Goal: Task Accomplishment & Management: Complete application form

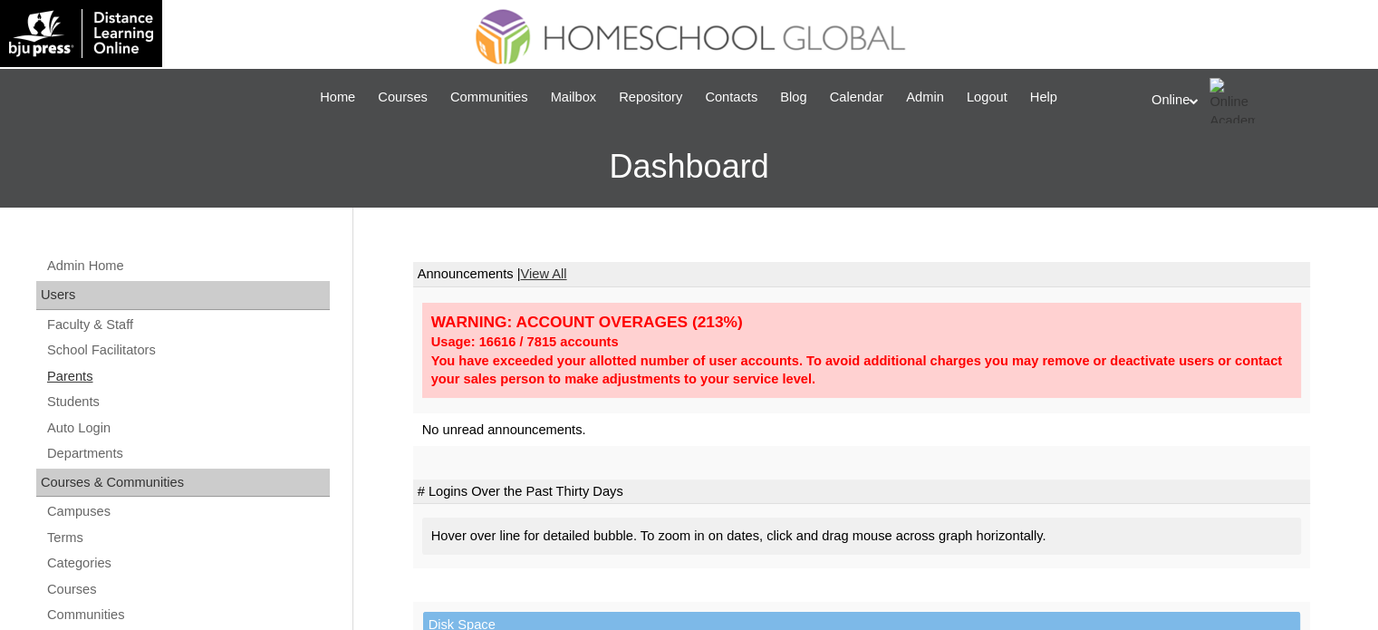
click at [159, 372] on link "Parents" at bounding box center [187, 376] width 284 height 23
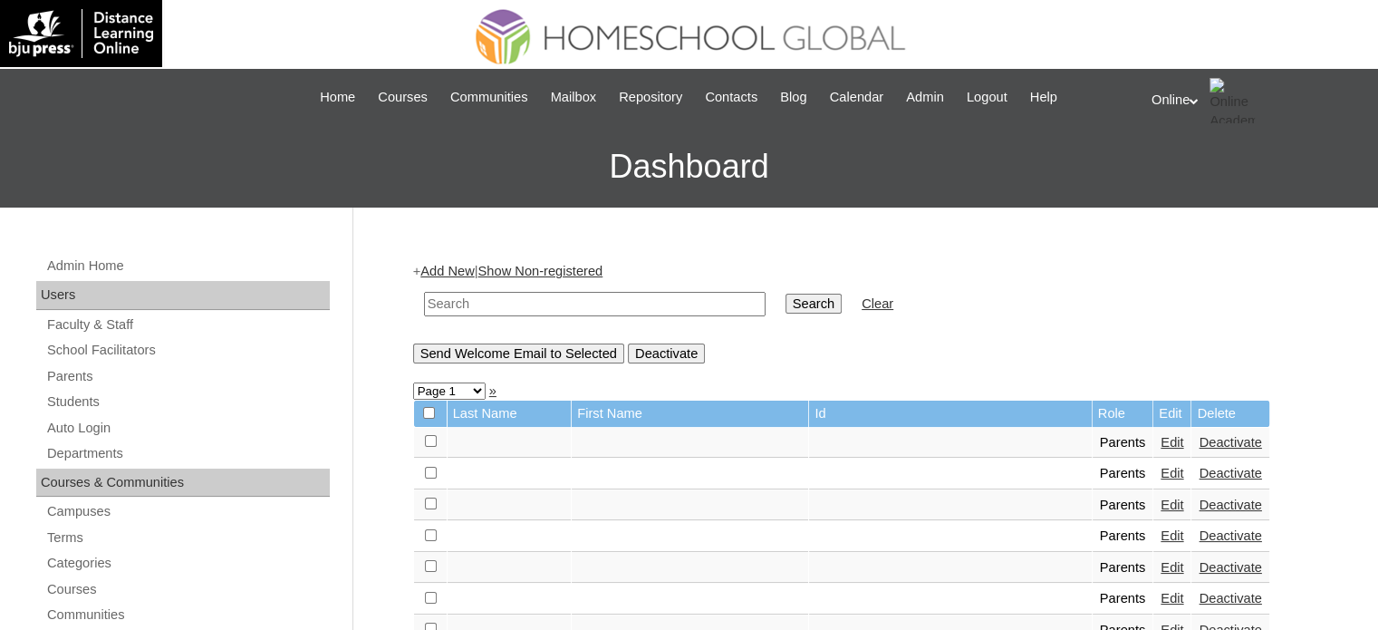
click at [449, 269] on link "Add New" at bounding box center [446, 271] width 53 height 14
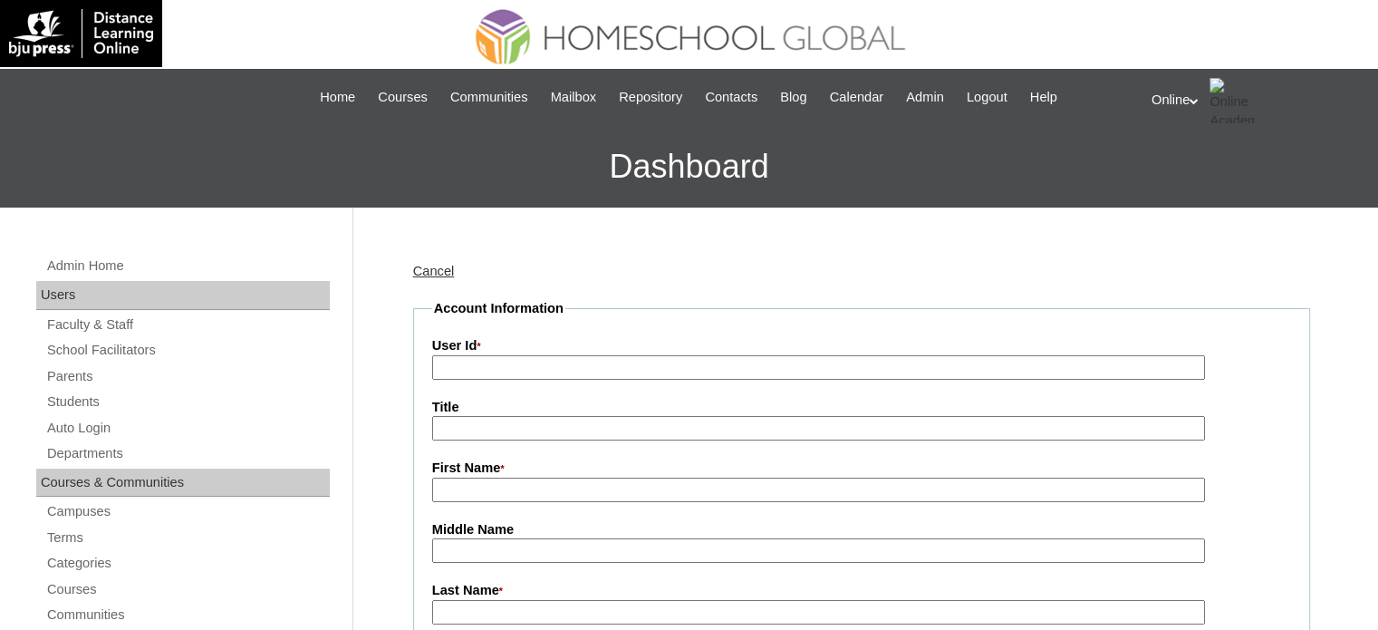
click at [540, 370] on input "User Id *" at bounding box center [818, 367] width 773 height 24
click at [519, 477] on input "First Name *" at bounding box center [818, 489] width 773 height 24
paste input "Bai Ampatuan (sister)"
click at [551, 494] on input "Bai Ampatuan (sister)" at bounding box center [818, 489] width 773 height 24
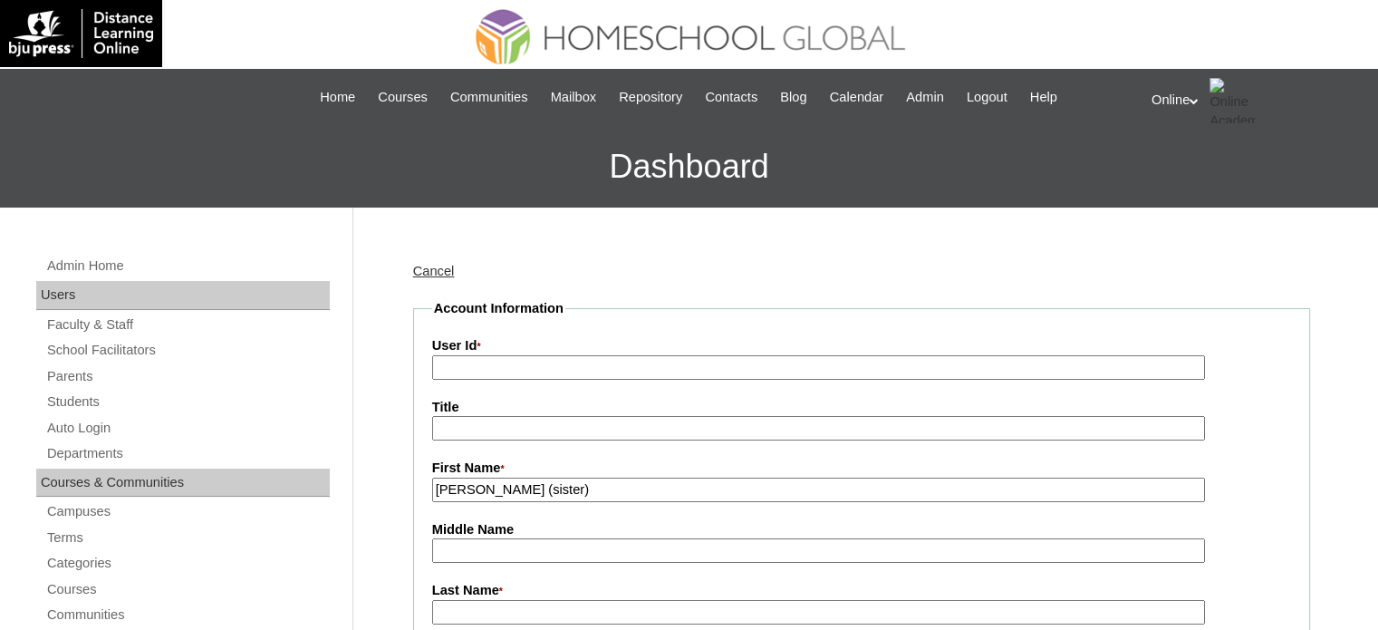
drag, startPoint x: 581, startPoint y: 489, endPoint x: 538, endPoint y: 494, distance: 42.8
click at [533, 492] on input "Bai Ampatuan (sister)" at bounding box center [818, 489] width 773 height 24
click at [588, 554] on input "Middle Name" at bounding box center [818, 550] width 773 height 24
click at [504, 485] on input "Bai Ampatuan" at bounding box center [818, 489] width 773 height 24
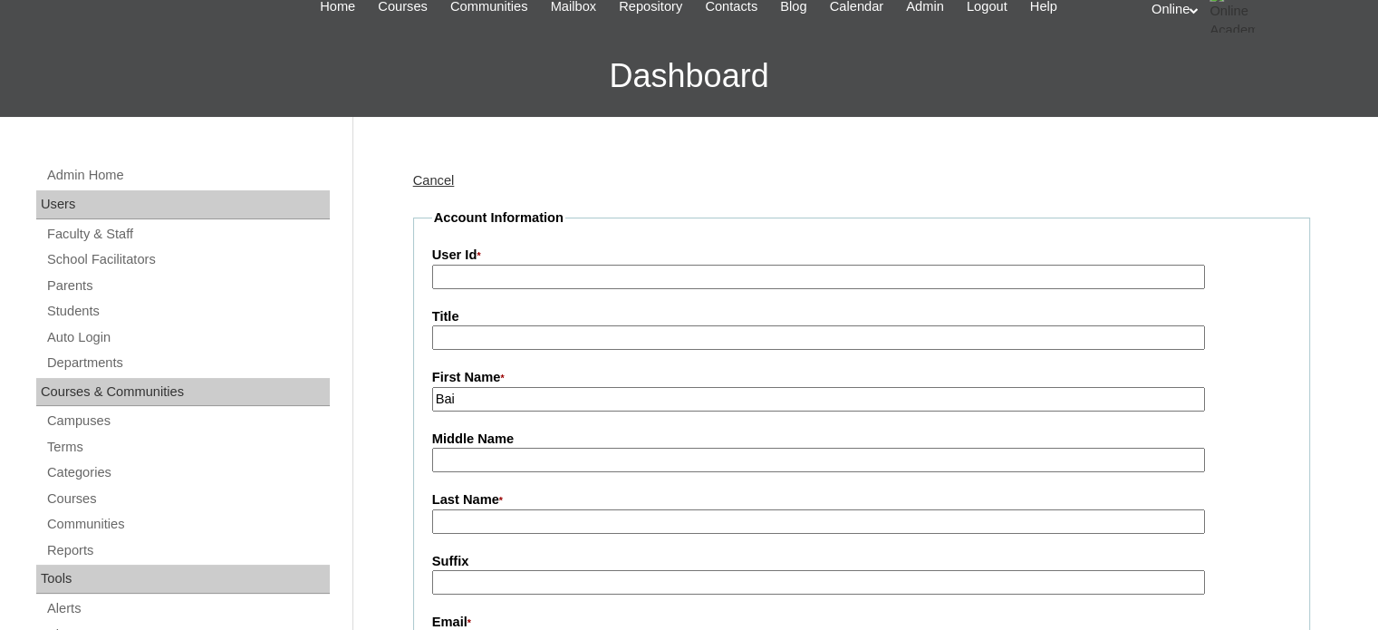
type input "Bai"
click at [500, 525] on input "Last Name *" at bounding box center [818, 521] width 773 height 24
paste input "Ampatuan"
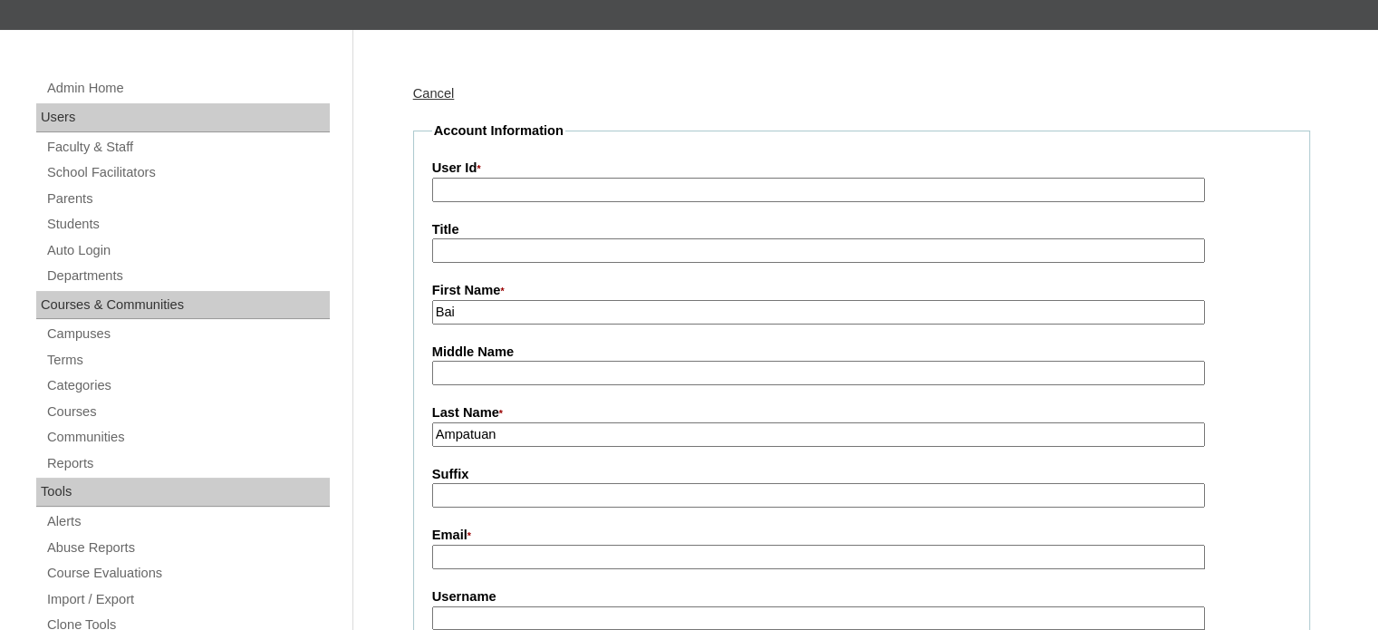
scroll to position [181, 0]
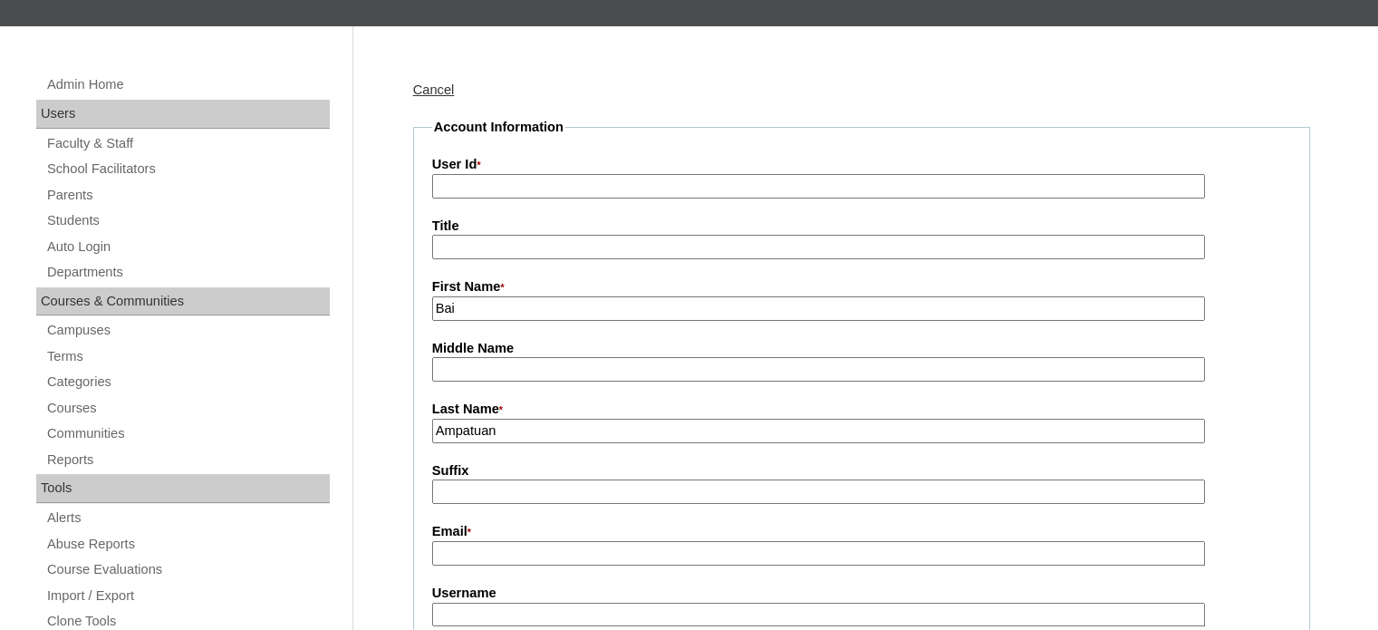
type input "Ampatuan"
click at [510, 554] on input "Email *" at bounding box center [818, 553] width 773 height 24
paste input "baiaasampatuan@gmail.com"
type input "baiaasampatuan@gmail.com"
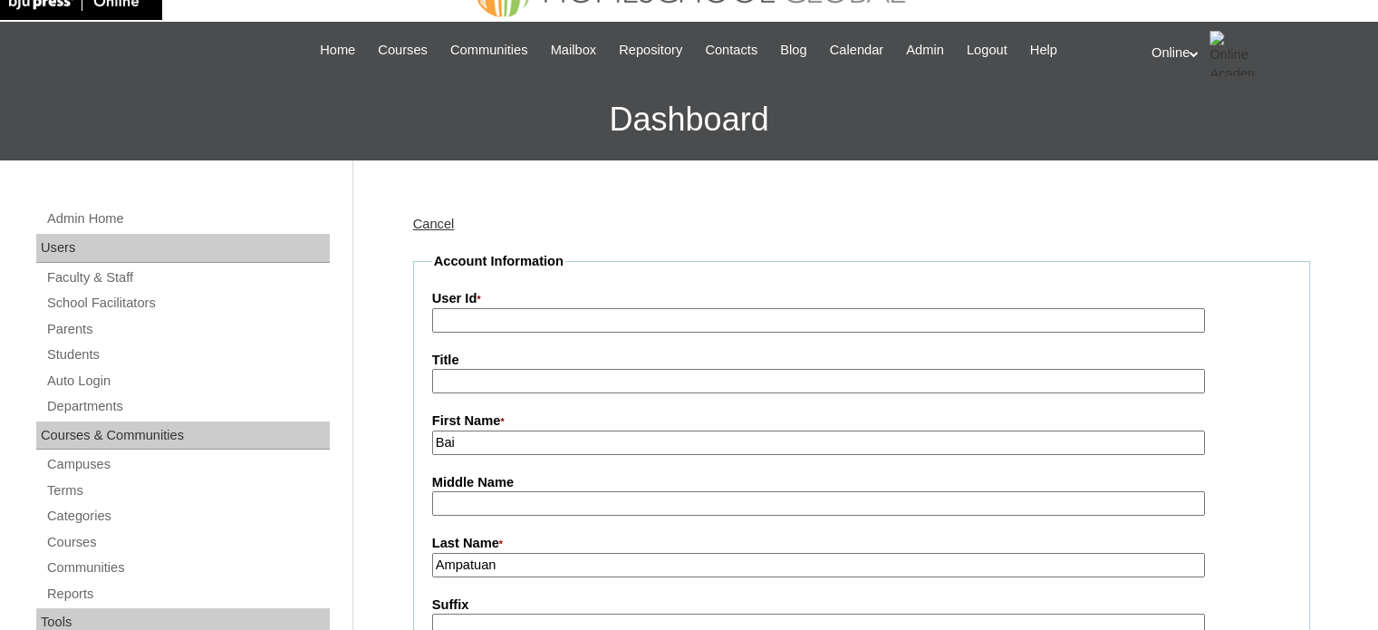
scroll to position [0, 0]
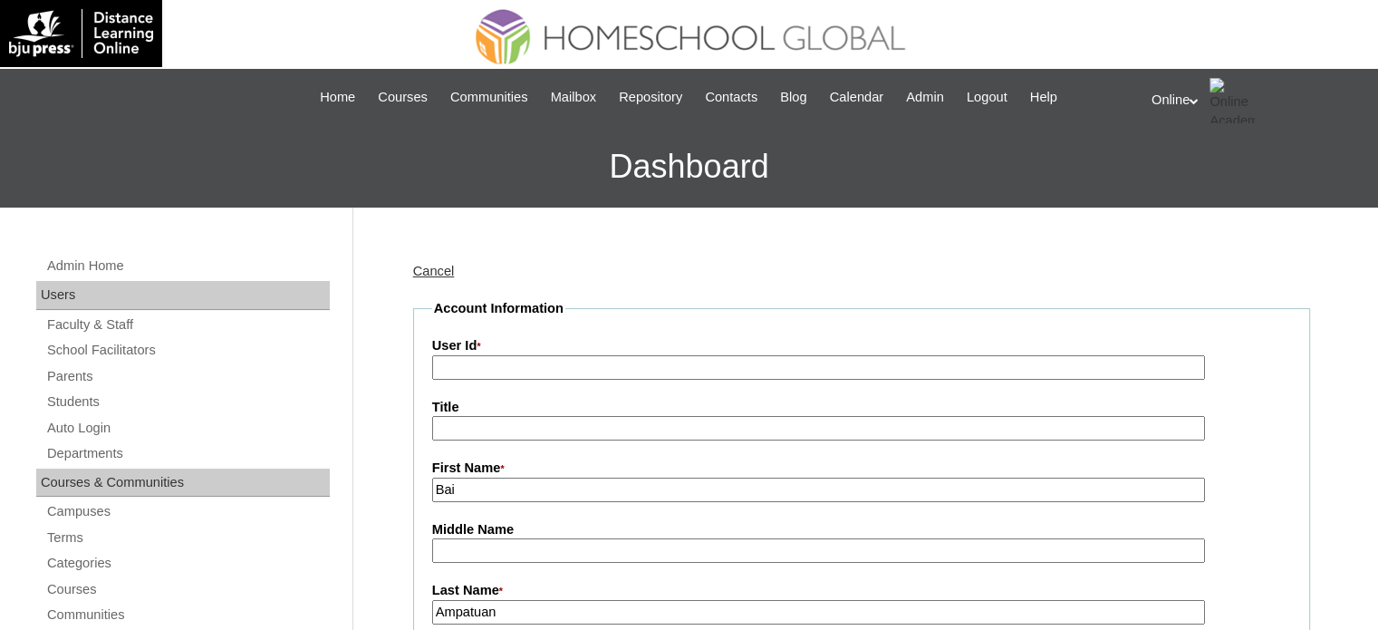
click at [611, 365] on input "User Id *" at bounding box center [818, 367] width 773 height 24
paste input "HGP0194-OACAD2025"
type input "HGP0194-OACAD2025"
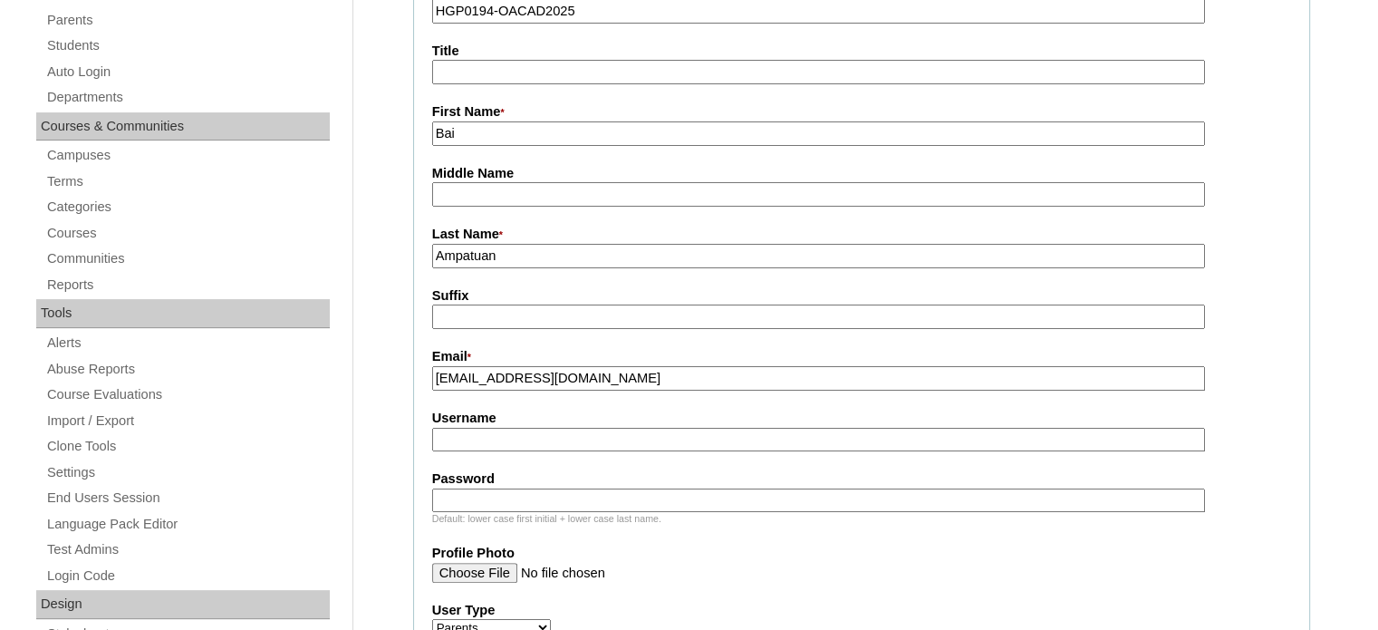
scroll to position [362, 0]
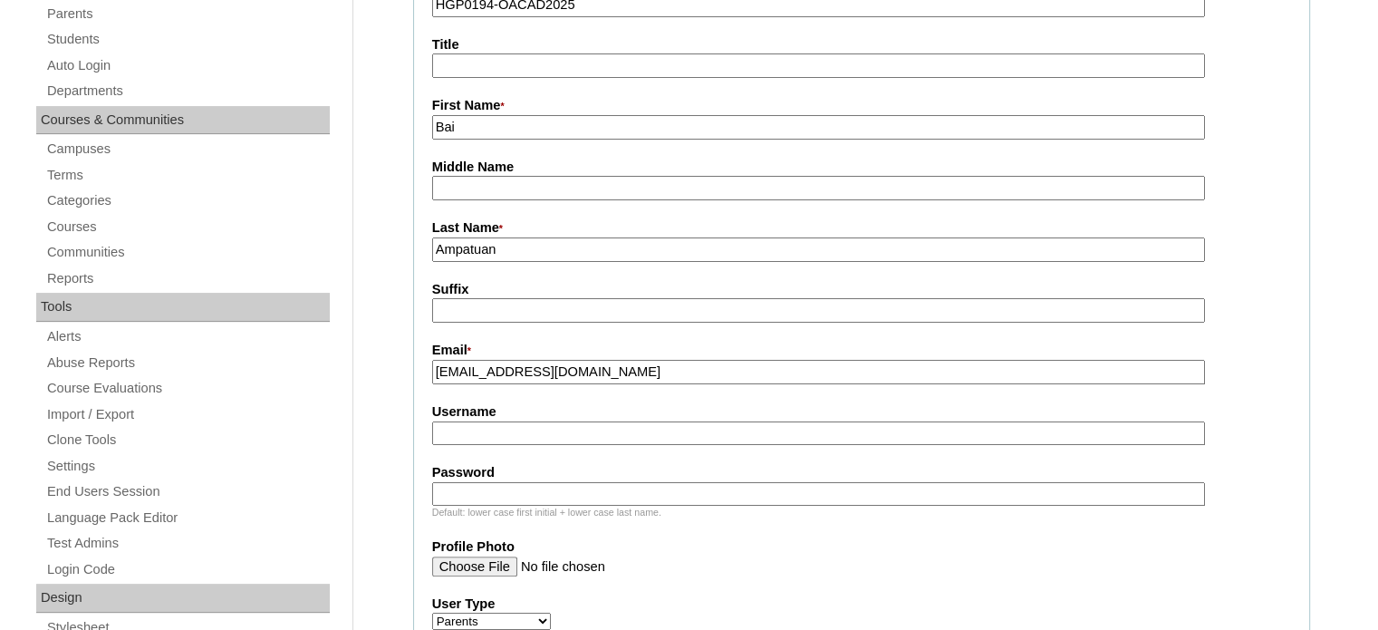
click at [572, 435] on input "Username" at bounding box center [818, 433] width 773 height 24
paste input "bai.ampatuan2025"
type input "bai.ampatuan2025"
paste input "gYtEw"
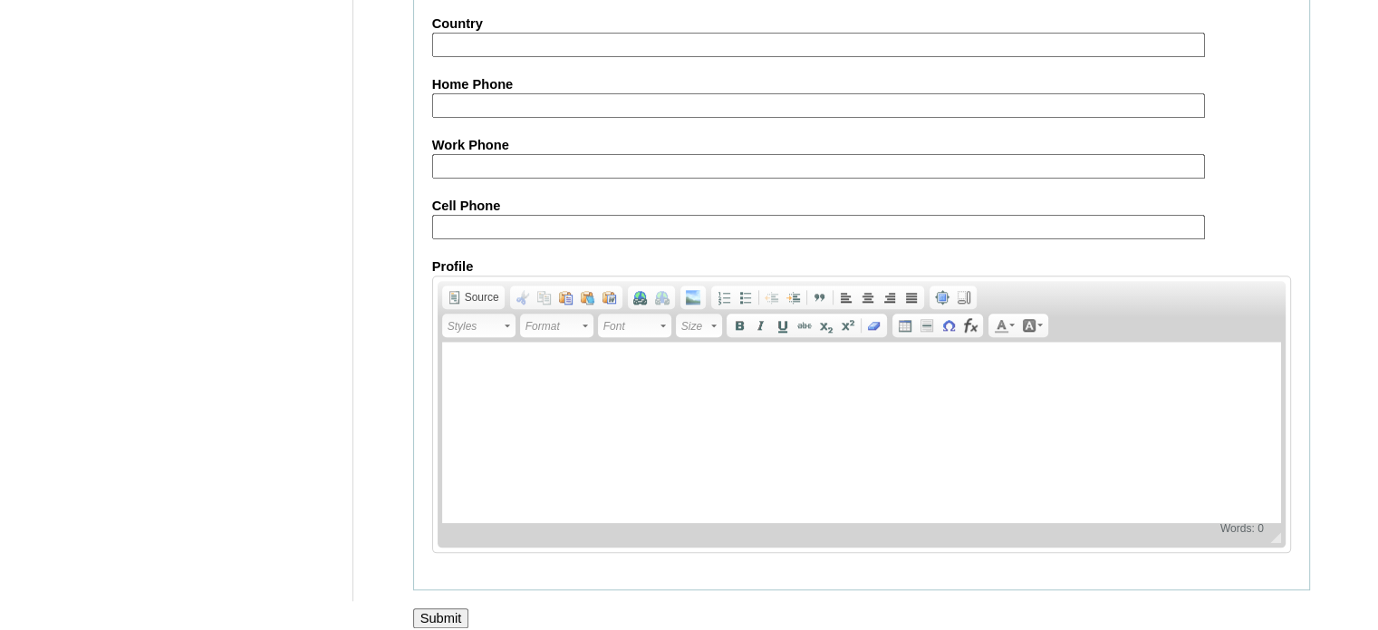
scroll to position [1800, 0]
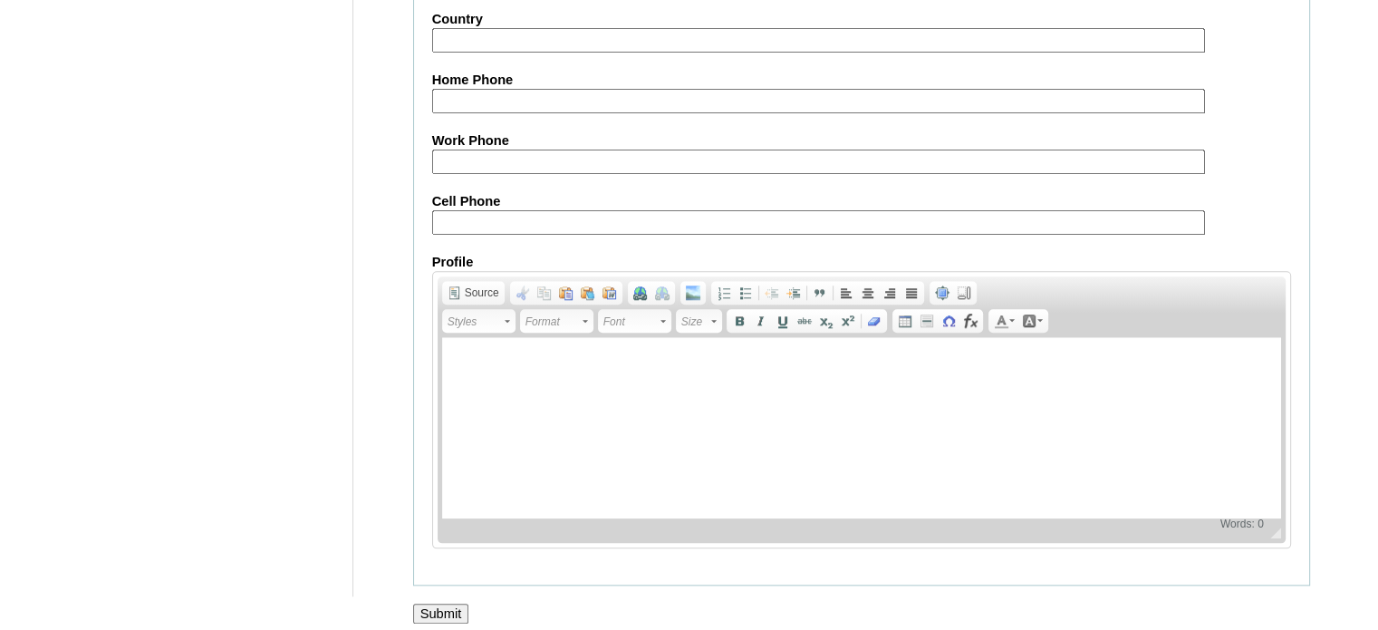
type input "gYtEw"
click at [444, 603] on input "Submit" at bounding box center [441, 613] width 56 height 20
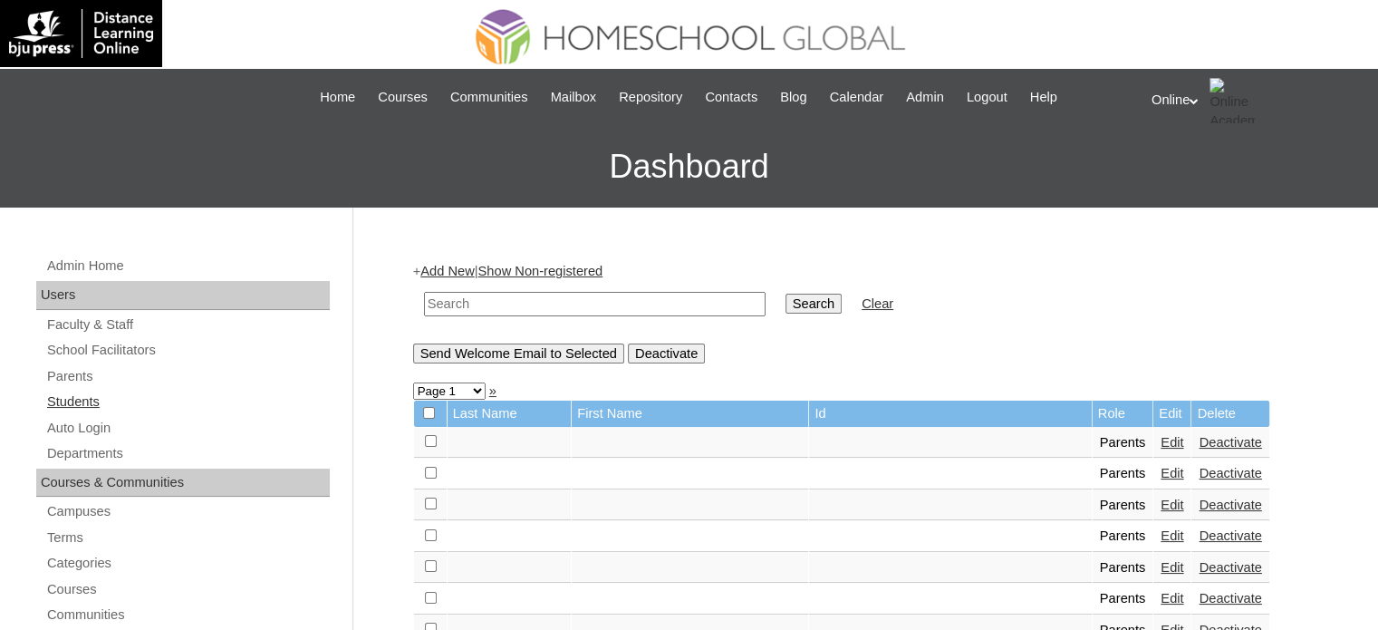
click at [96, 398] on link "Students" at bounding box center [187, 401] width 284 height 23
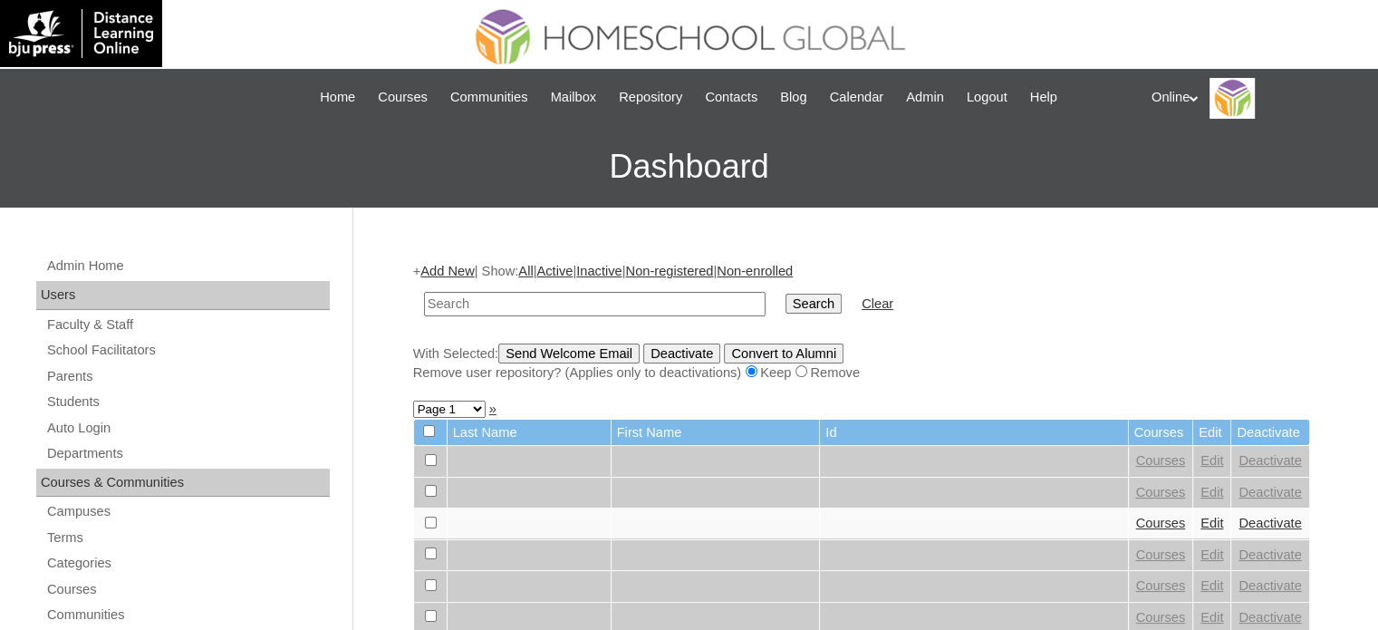
click at [460, 266] on link "Add New" at bounding box center [446, 271] width 53 height 14
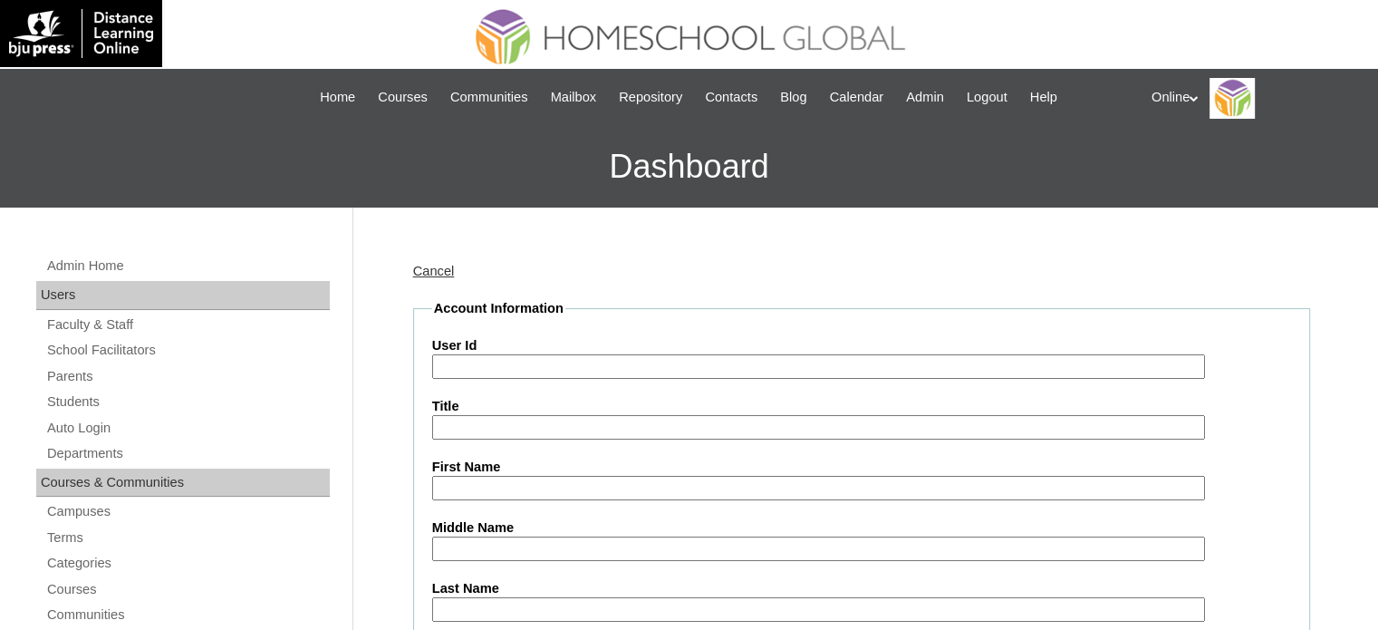
click at [490, 371] on input "User Id" at bounding box center [818, 366] width 773 height 24
paste input "HG238OACAD2025"
type input "HG238OACAD2025"
click at [610, 492] on input "First Name" at bounding box center [818, 488] width 773 height 24
paste input "DATU MOHAMMAD ABDULLAH UNSAY SANTIAGO AMPATUAN _250006815"
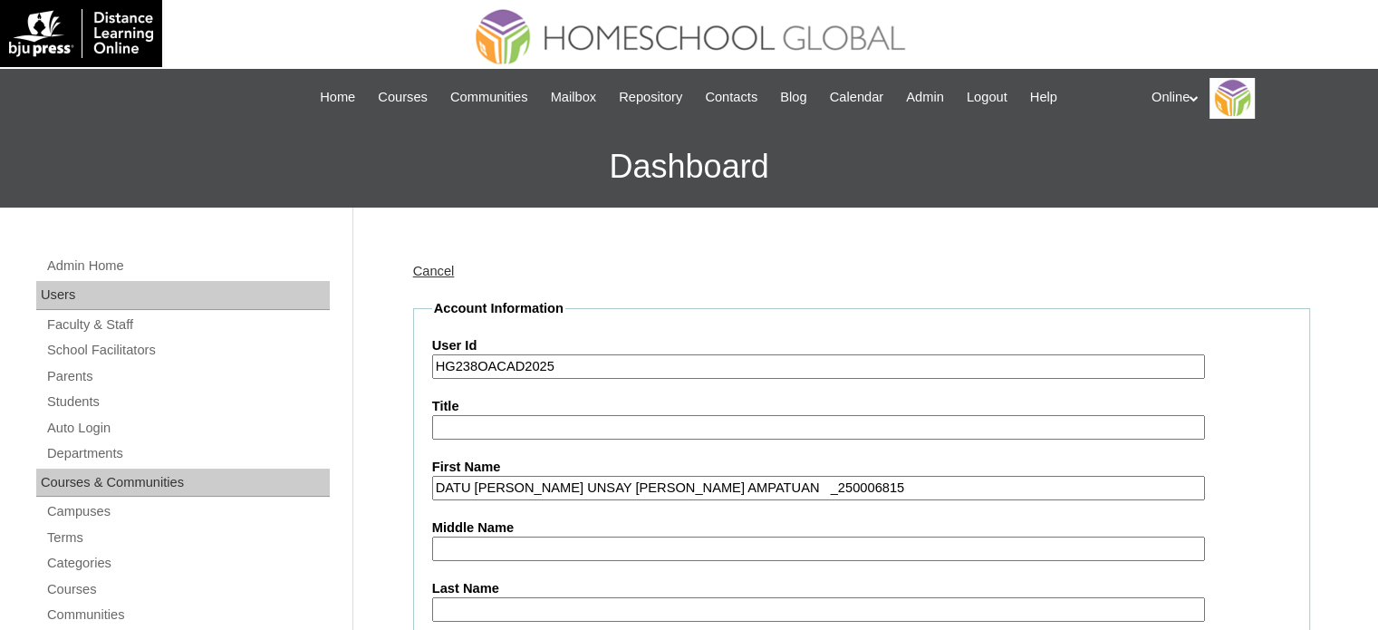
click at [819, 486] on input "DATU MOHAMMAD ABDULLAH UNSAY SANTIAGO AMPATUAN _250006815" at bounding box center [818, 488] width 773 height 24
click at [870, 482] on input "DATU MOHAMMAD ABDULLAH UNSAY SANTIAGO AMPATUAN _250006815" at bounding box center [818, 488] width 773 height 24
click at [783, 484] on input "DATU MOHAMMAD ABDULLAH UNSAY SANTIAGO AMPATUAN" at bounding box center [818, 488] width 773 height 24
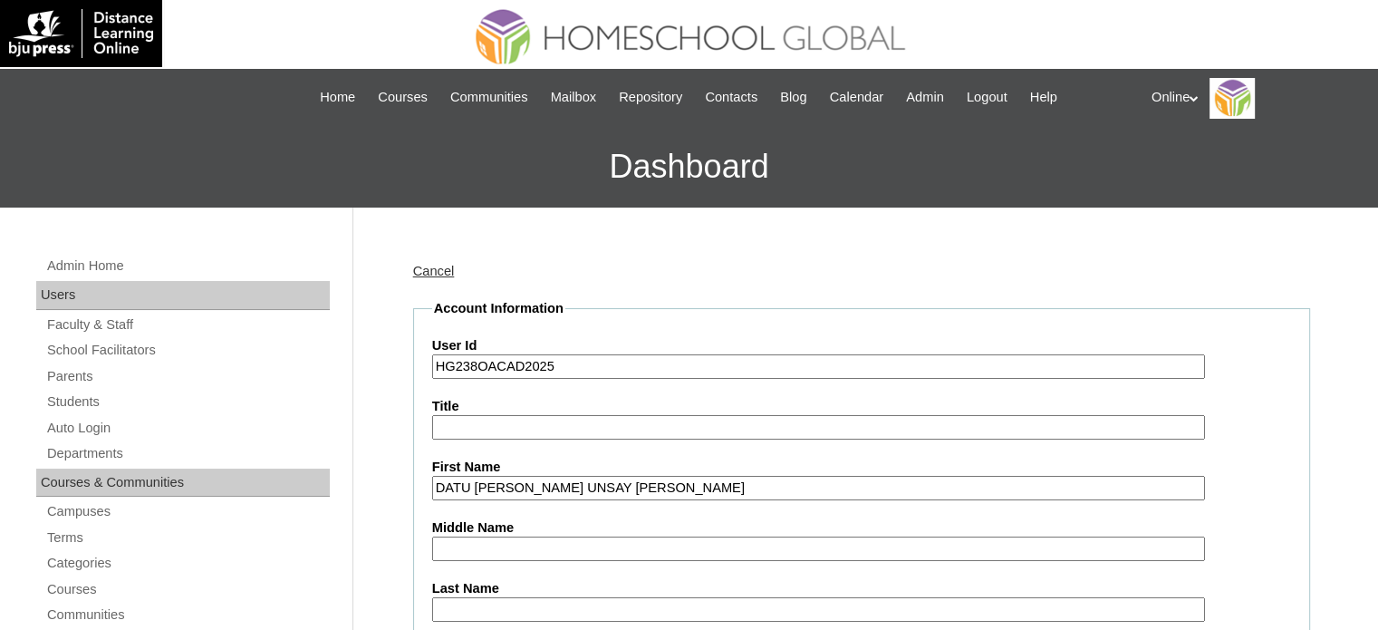
type input "DATU MOHAMMAD ABDULLAH UNSAY SANTIAGO"
click at [518, 606] on input "Last Name" at bounding box center [818, 609] width 773 height 24
paste input "AMPATUAN"
type input "AMPATUAN"
click at [714, 491] on input "DATU MOHAMMAD ABDULLAH UNSAY SANTIAGO" at bounding box center [818, 488] width 773 height 24
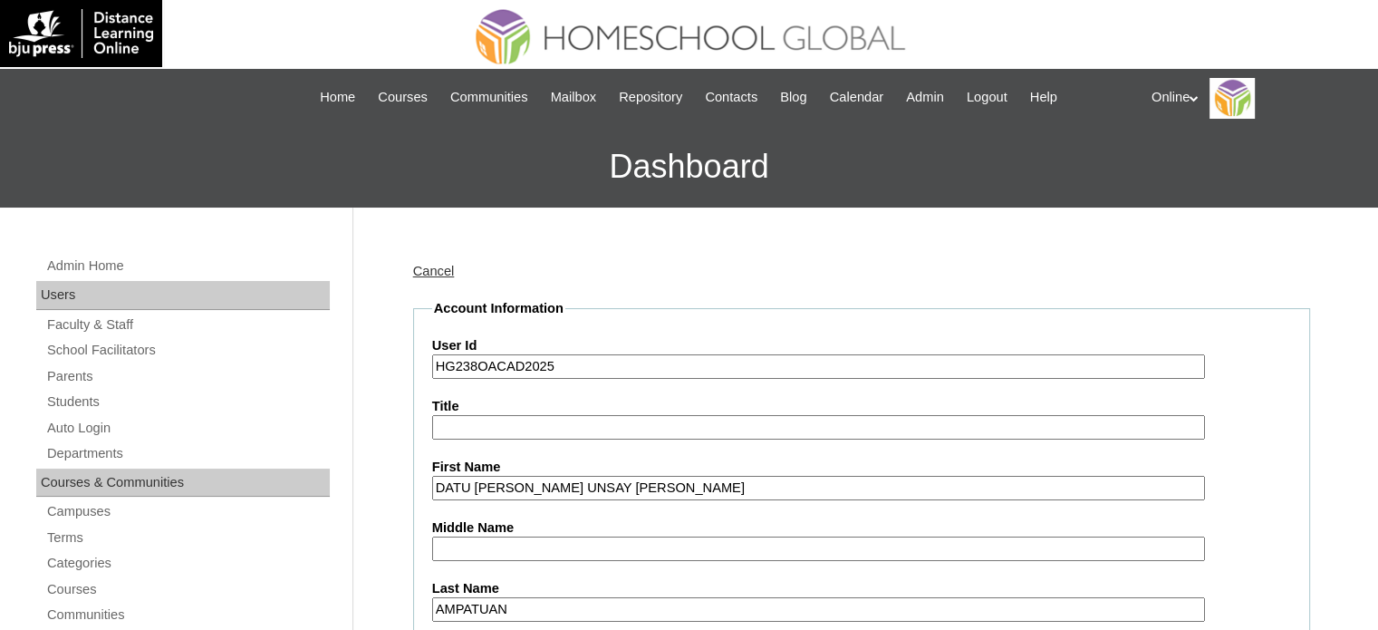
click at [714, 491] on input "DATU MOHAMMAD ABDULLAH UNSAY SANTIAGO" at bounding box center [818, 488] width 773 height 24
type input "DATU MOHAMMAD ABDULLAH UNSAY"
click at [592, 544] on input "Middle Name" at bounding box center [818, 548] width 773 height 24
paste input "SANTIAGO"
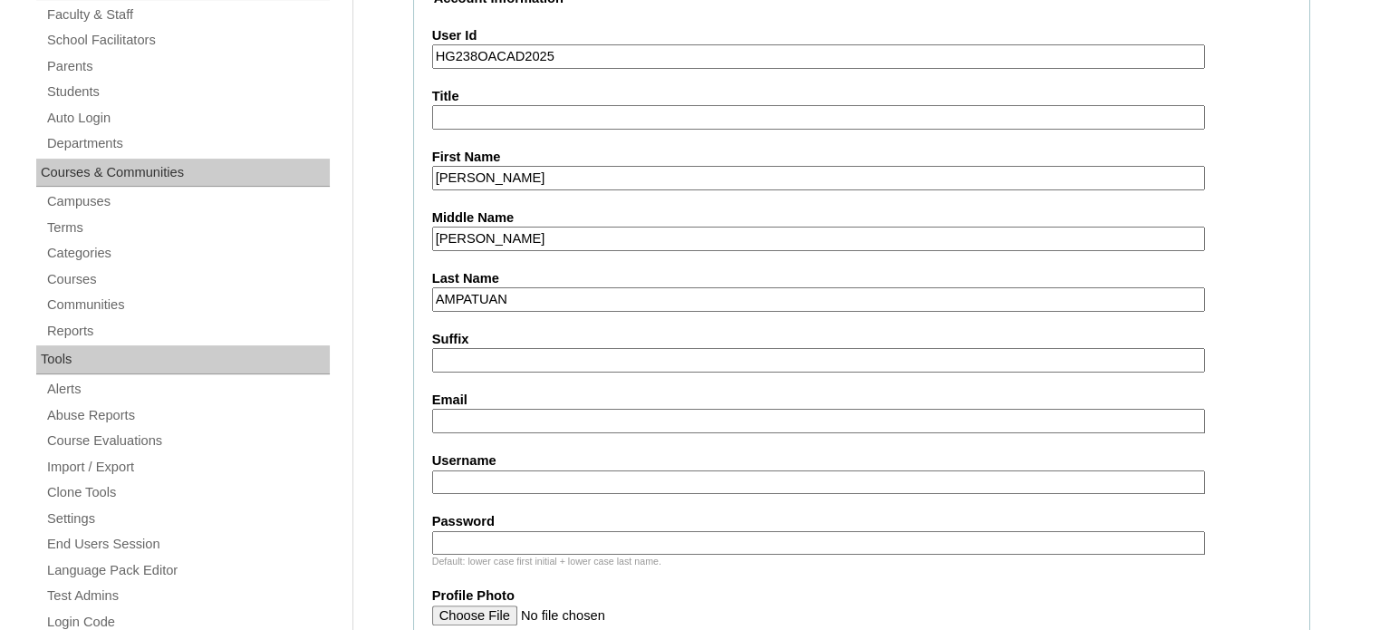
scroll to position [362, 0]
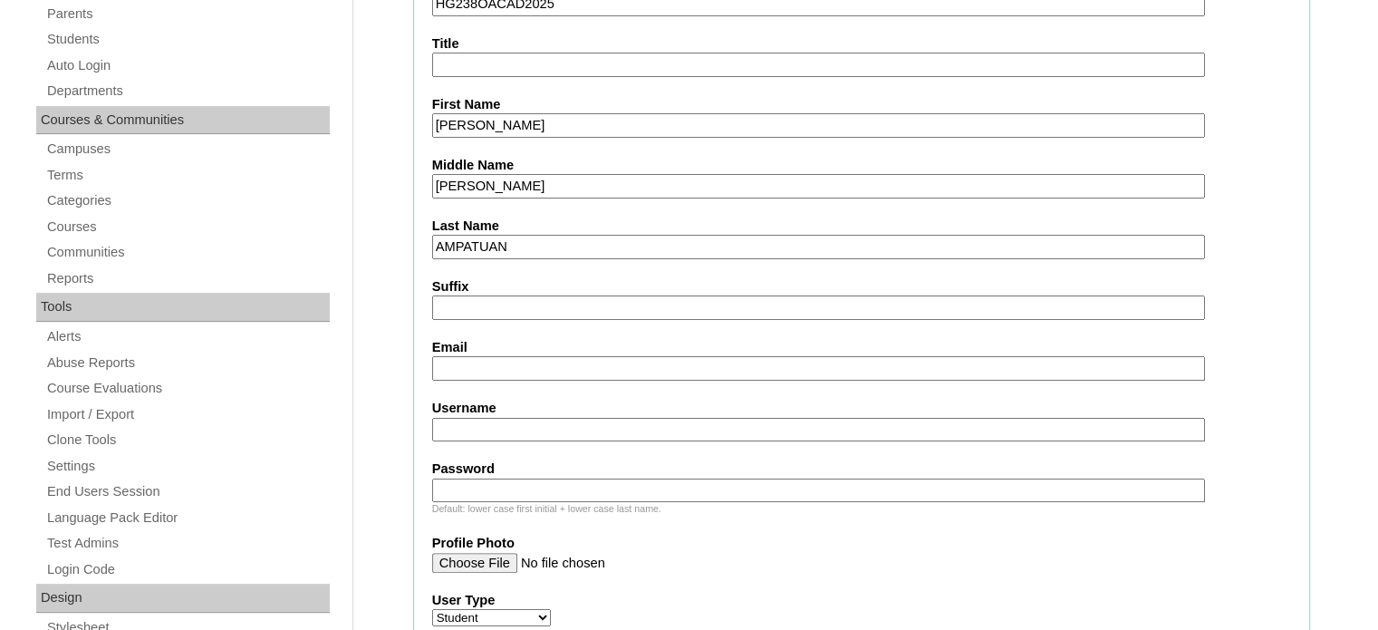
type input "SANTIAGO"
click at [542, 370] on input "Email" at bounding box center [818, 368] width 773 height 24
paste input "baiaasampatuan@gmail.com"
type input "baiaasampatuan@gmail.com"
paste input "datu.ampatuan2025"
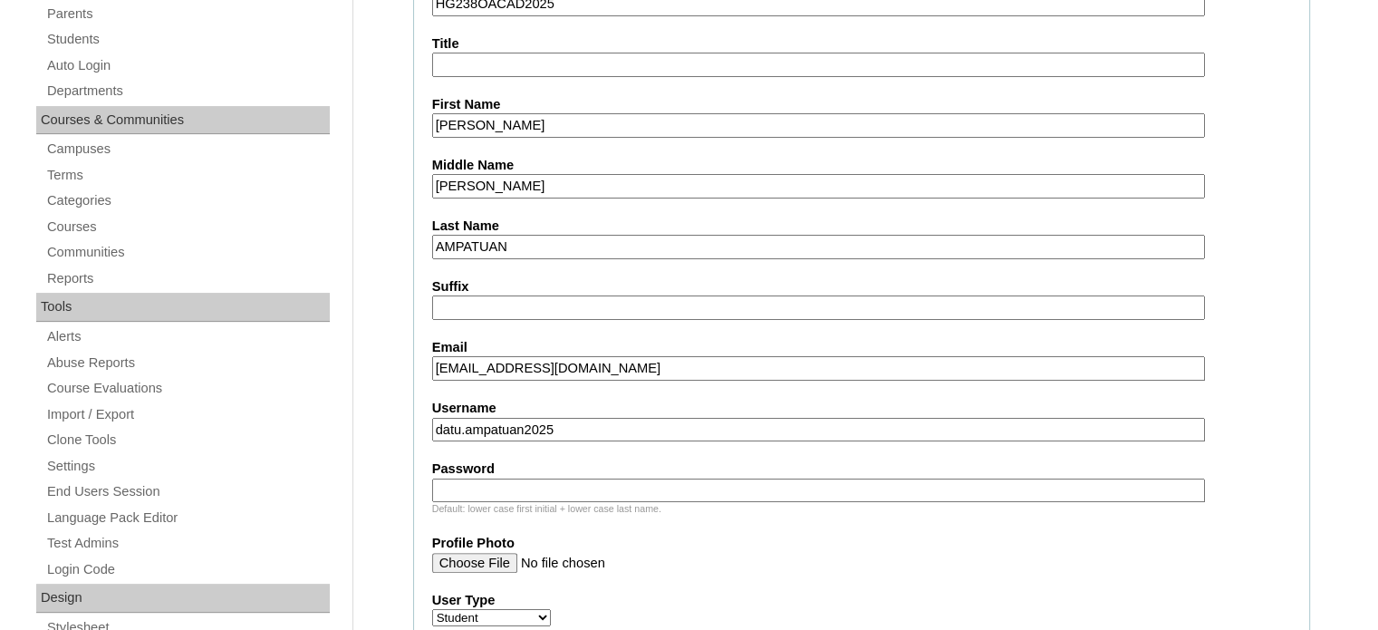
type input "datu.ampatuan2025"
paste input "tMdbP"
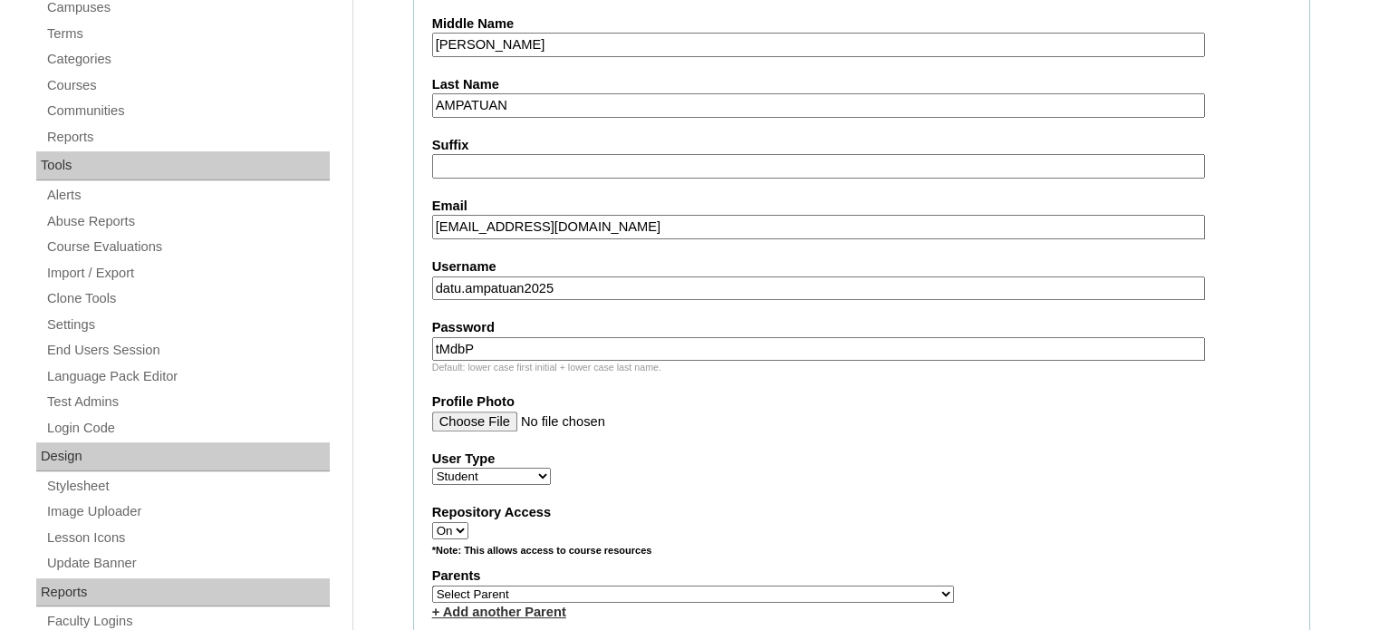
scroll to position [544, 0]
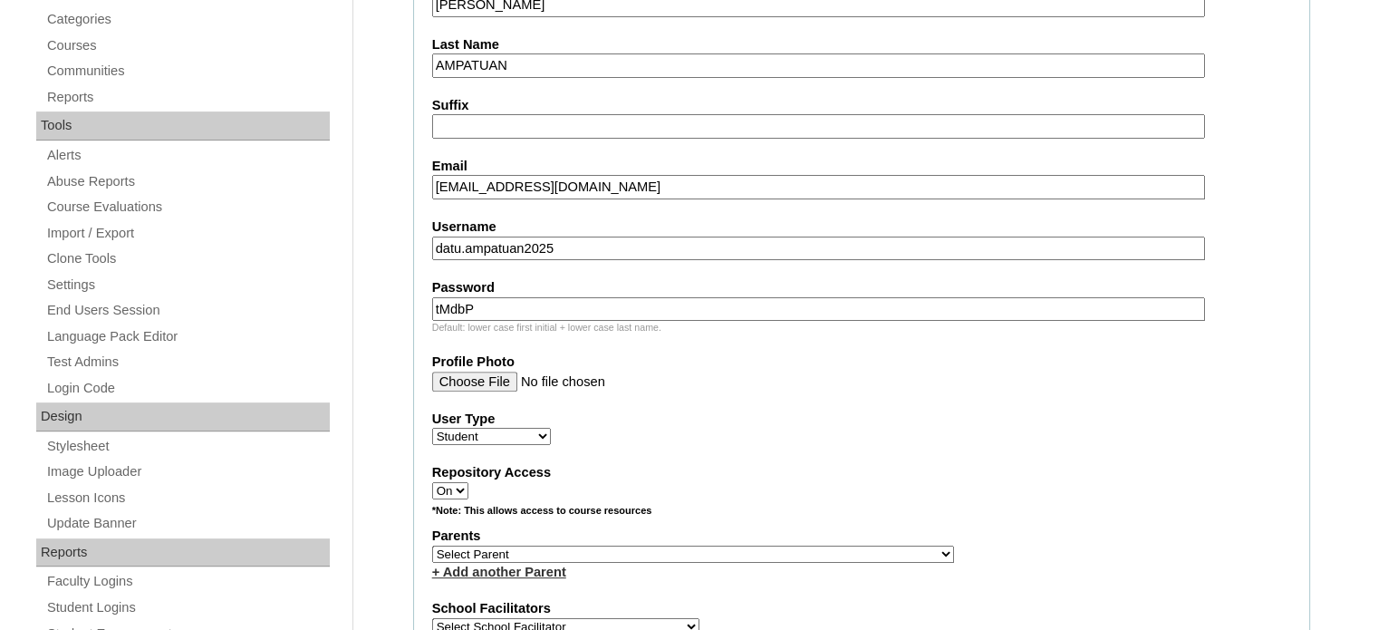
type input "tMdbP"
click at [573, 545] on select "Select Parent , , , , , , , , , , , , , , , , , , , , , , , , , , , , , , , , ,…" at bounding box center [693, 553] width 522 height 17
select select "43753"
click at [432, 545] on select "Select Parent , , , , , , , , , , , , , , , , , , , , , , , , , , , , , , , , ,…" at bounding box center [693, 553] width 522 height 17
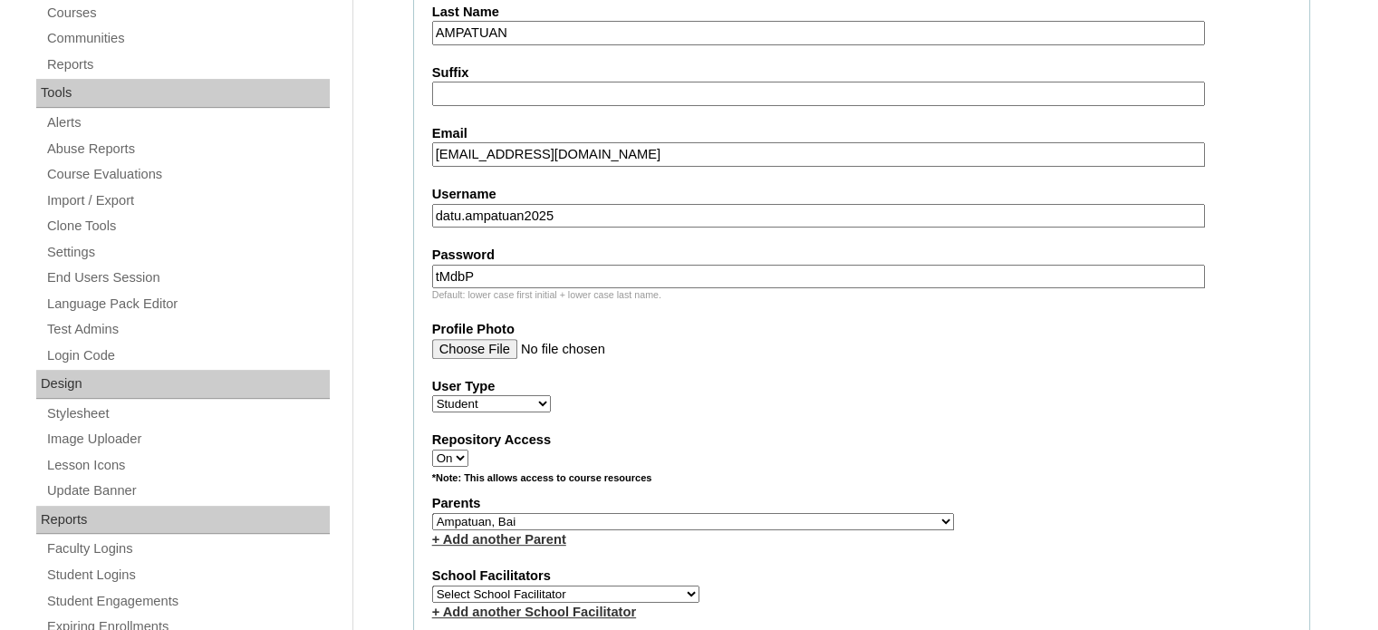
scroll to position [634, 0]
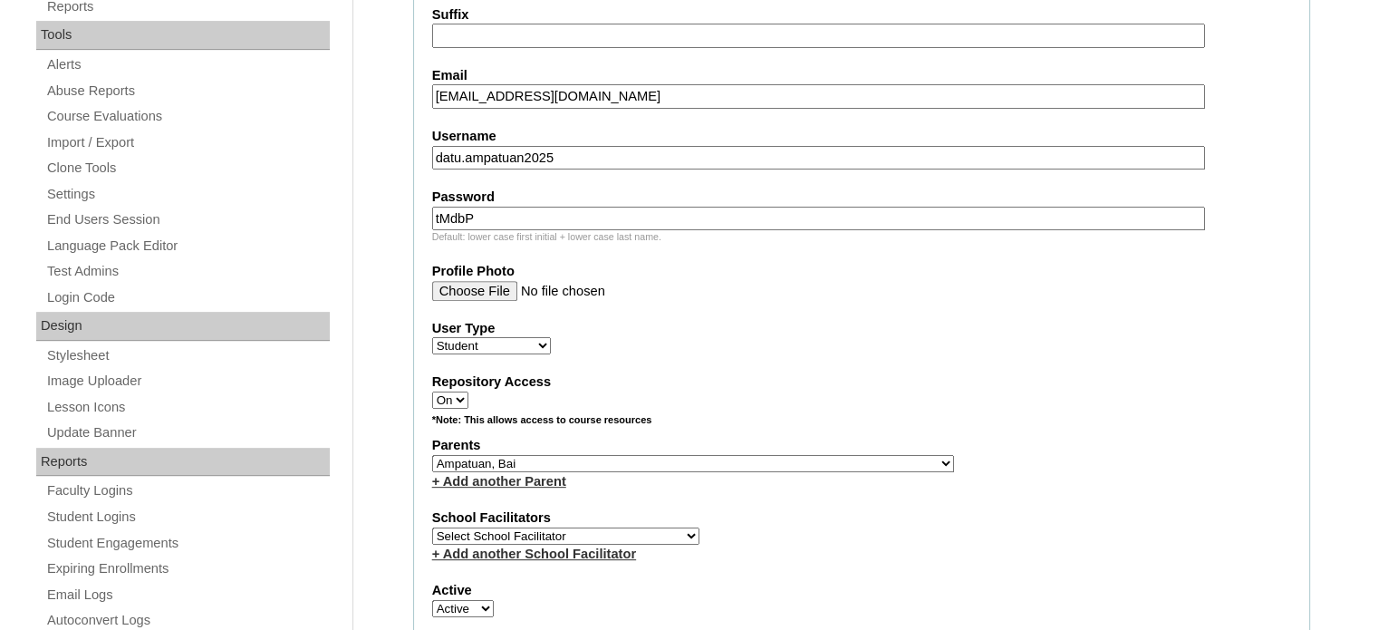
click at [610, 528] on select "Select School Facilitator Norman Añain Ruffa Abadijas Mary Abella Gloryfe Abion…" at bounding box center [565, 535] width 267 height 17
select select "29277"
click at [432, 527] on select "Select School Facilitator Norman Añain Ruffa Abadijas Mary Abella Gloryfe Abion…" at bounding box center [565, 535] width 267 height 17
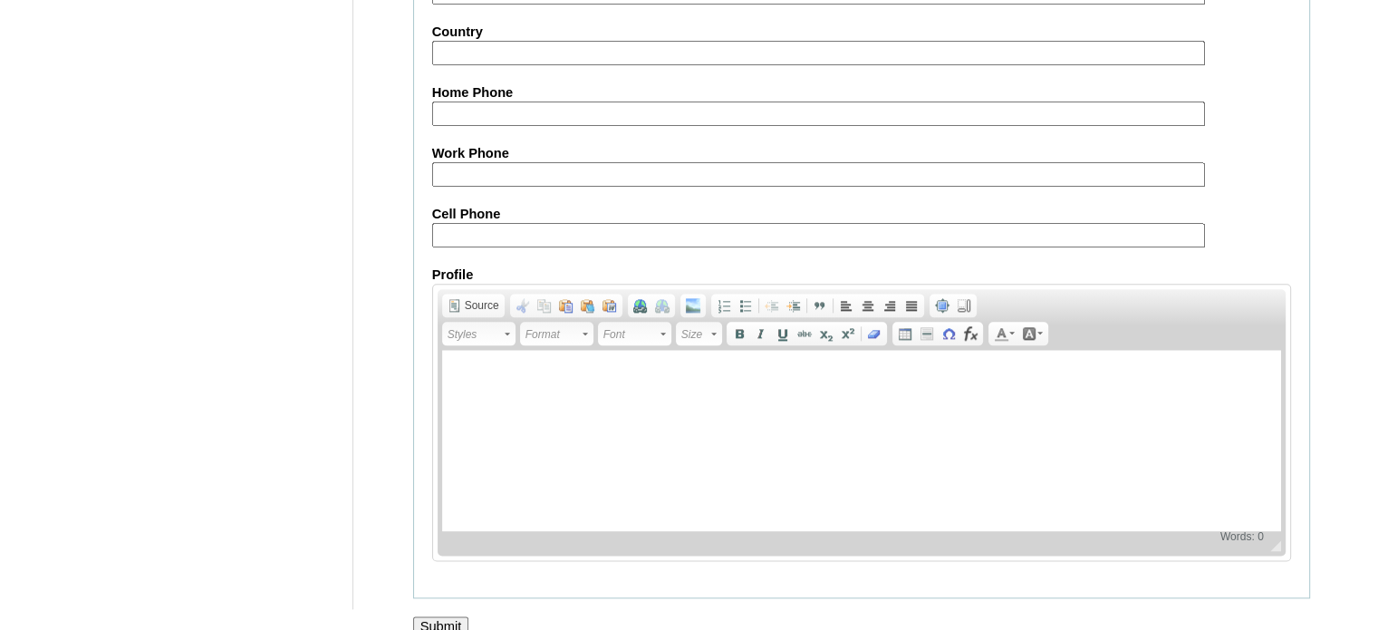
scroll to position [2108, 0]
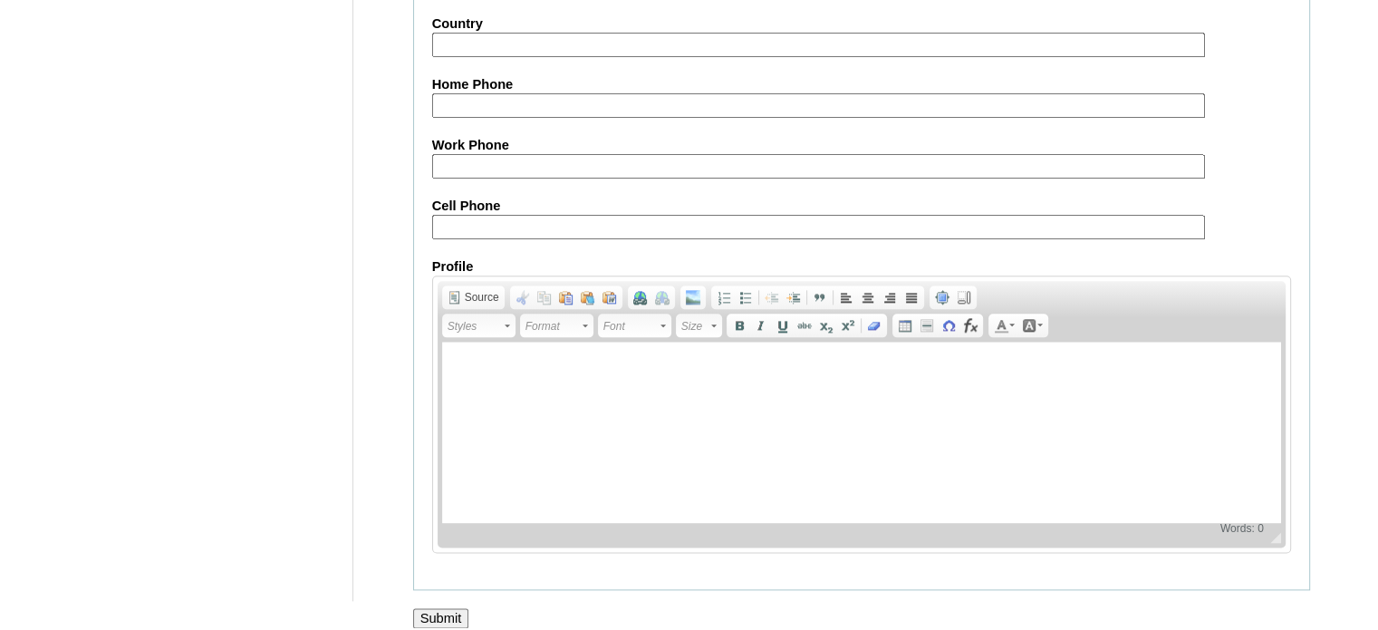
click at [442, 608] on input "Submit" at bounding box center [441, 618] width 56 height 20
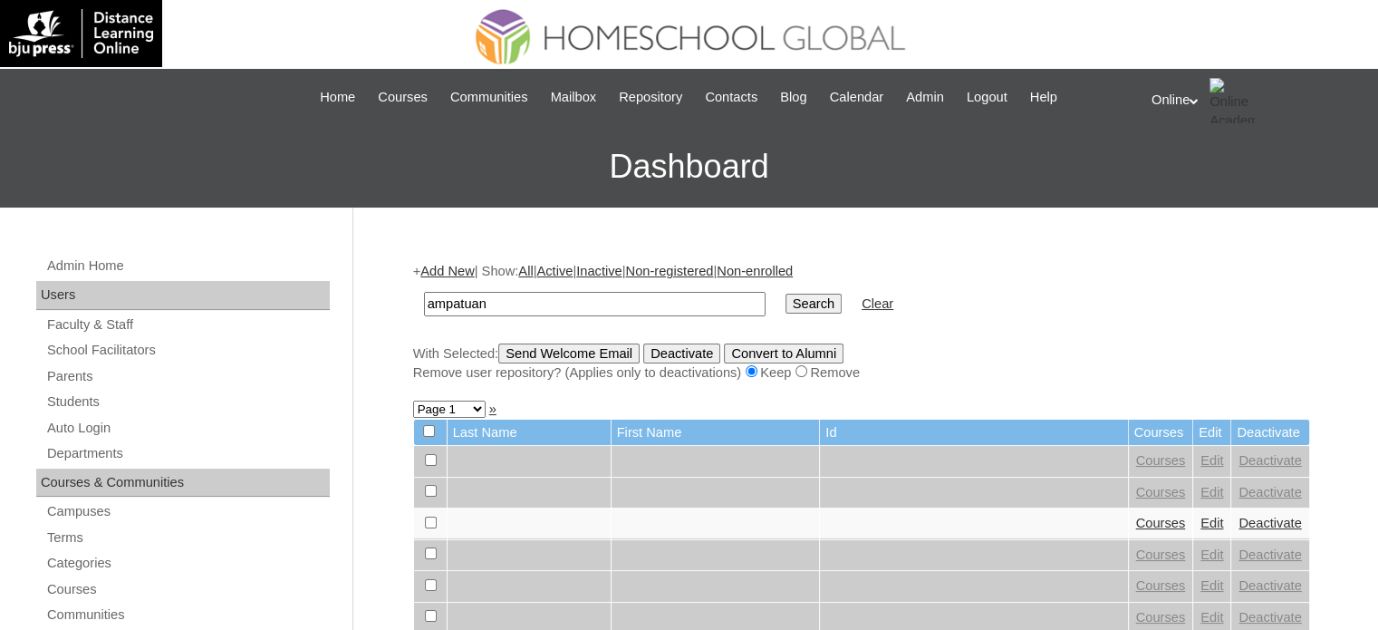
type input "ampatuan"
click at [785, 294] on input "Search" at bounding box center [813, 304] width 56 height 20
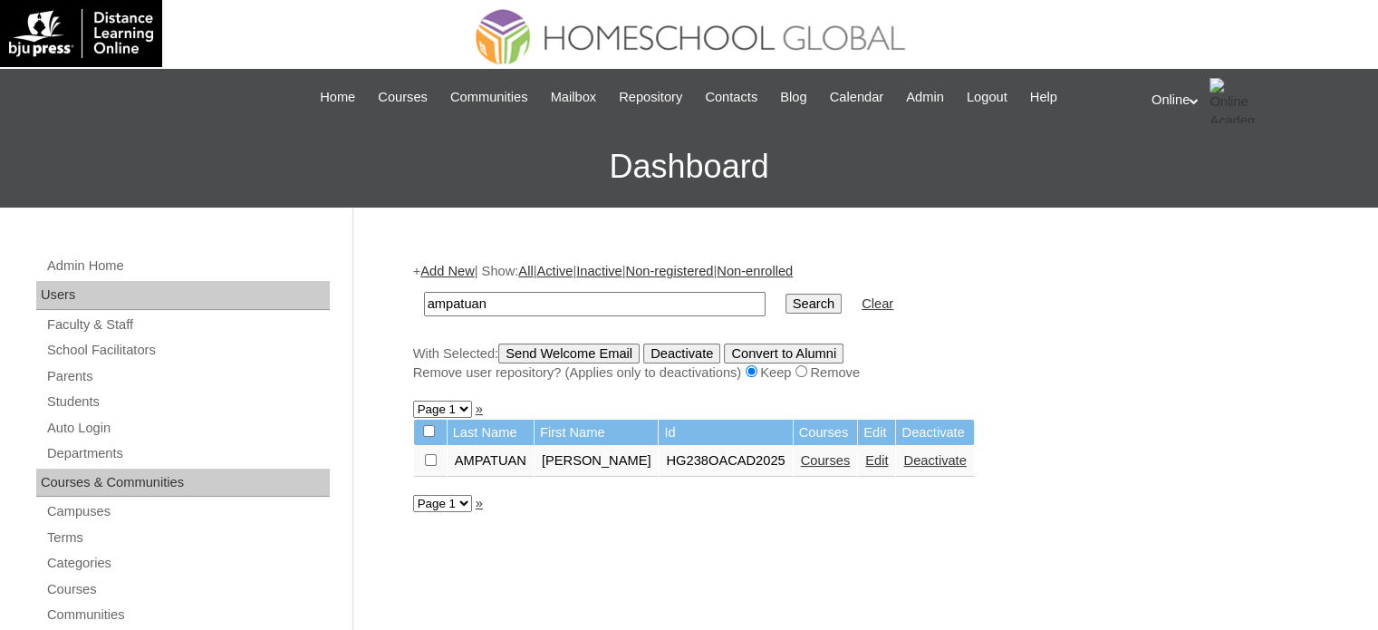
click at [851, 458] on link "Courses" at bounding box center [826, 460] width 50 height 14
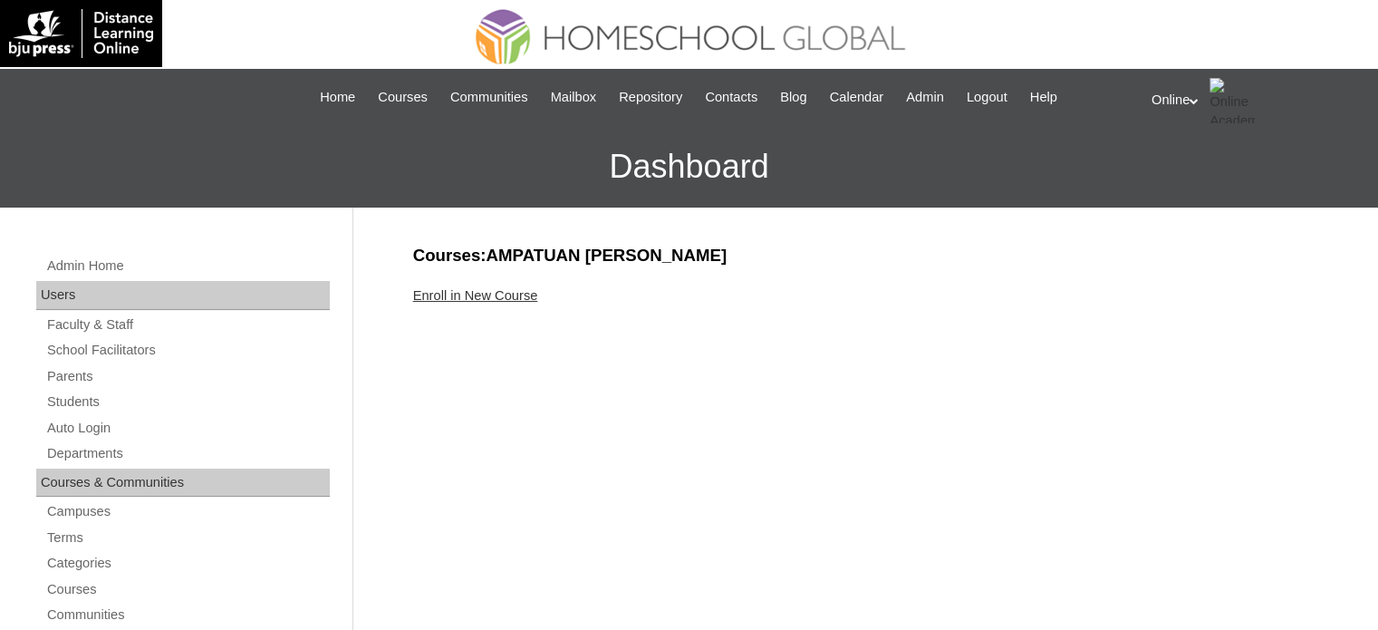
click at [511, 292] on link "Enroll in New Course" at bounding box center [475, 295] width 125 height 14
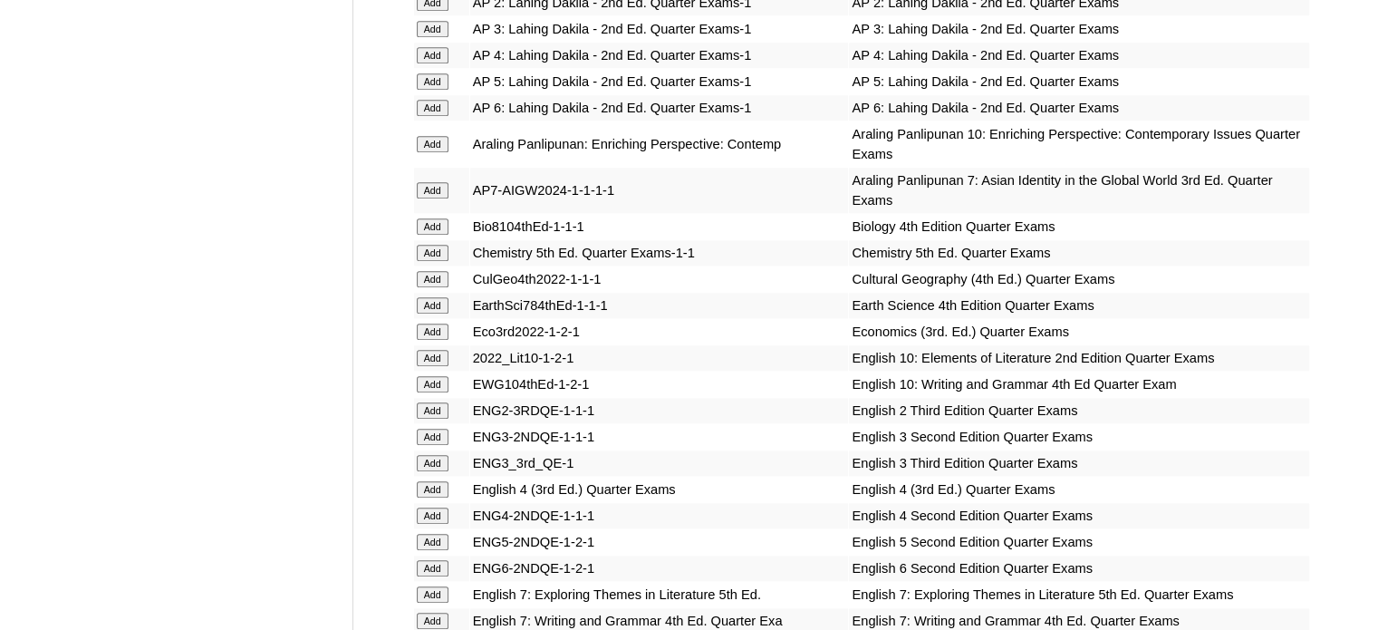
scroll to position [1812, 0]
click at [438, 348] on input "Add" at bounding box center [433, 356] width 32 height 16
click at [435, 374] on input "Add" at bounding box center [433, 382] width 32 height 16
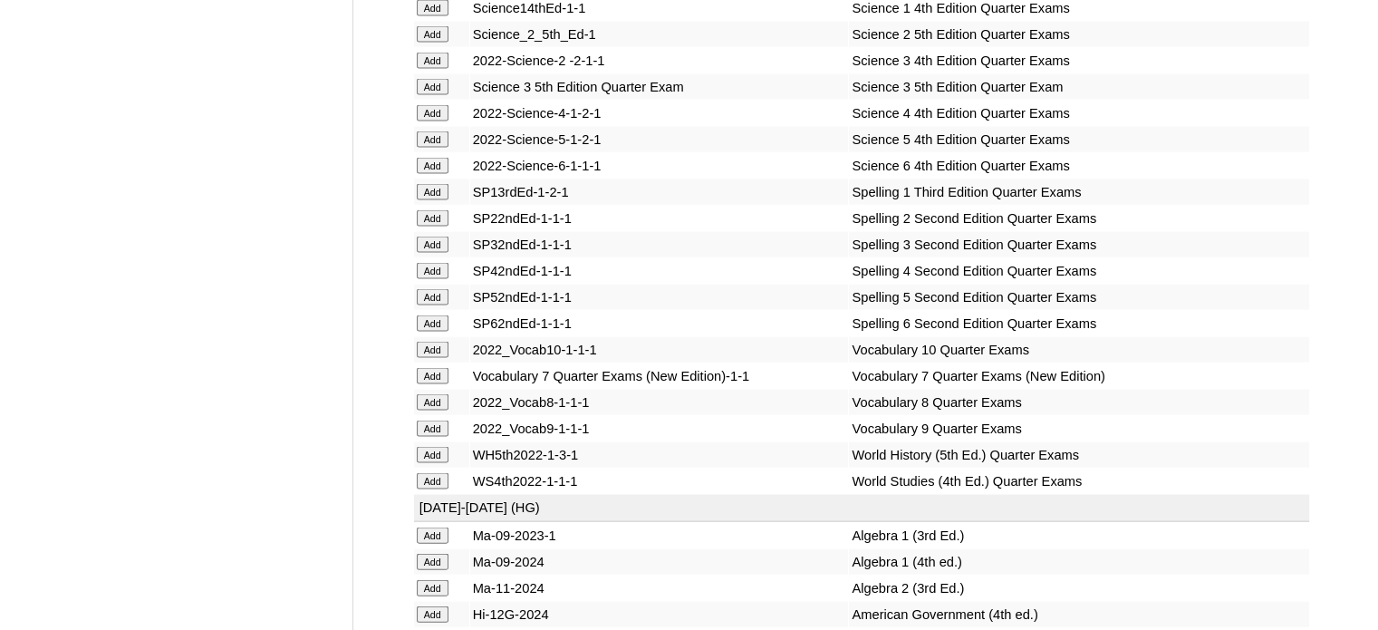
scroll to position [3805, 0]
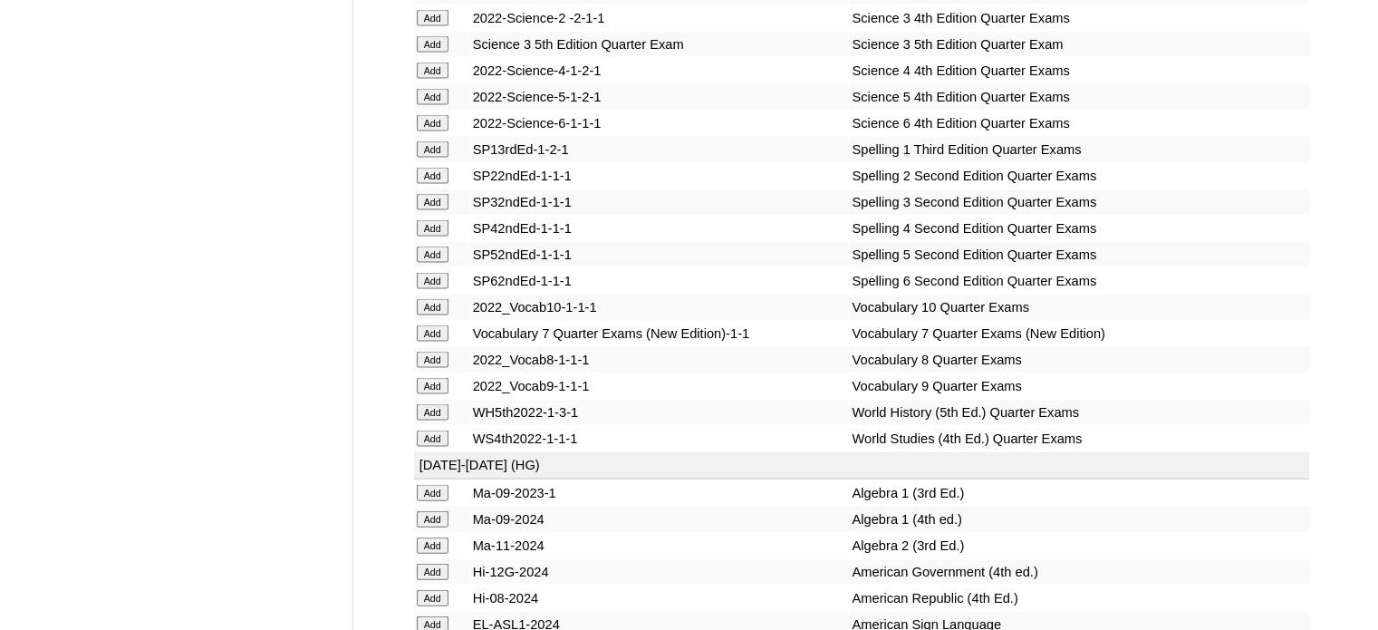
click at [437, 315] on input "Add" at bounding box center [433, 307] width 32 height 16
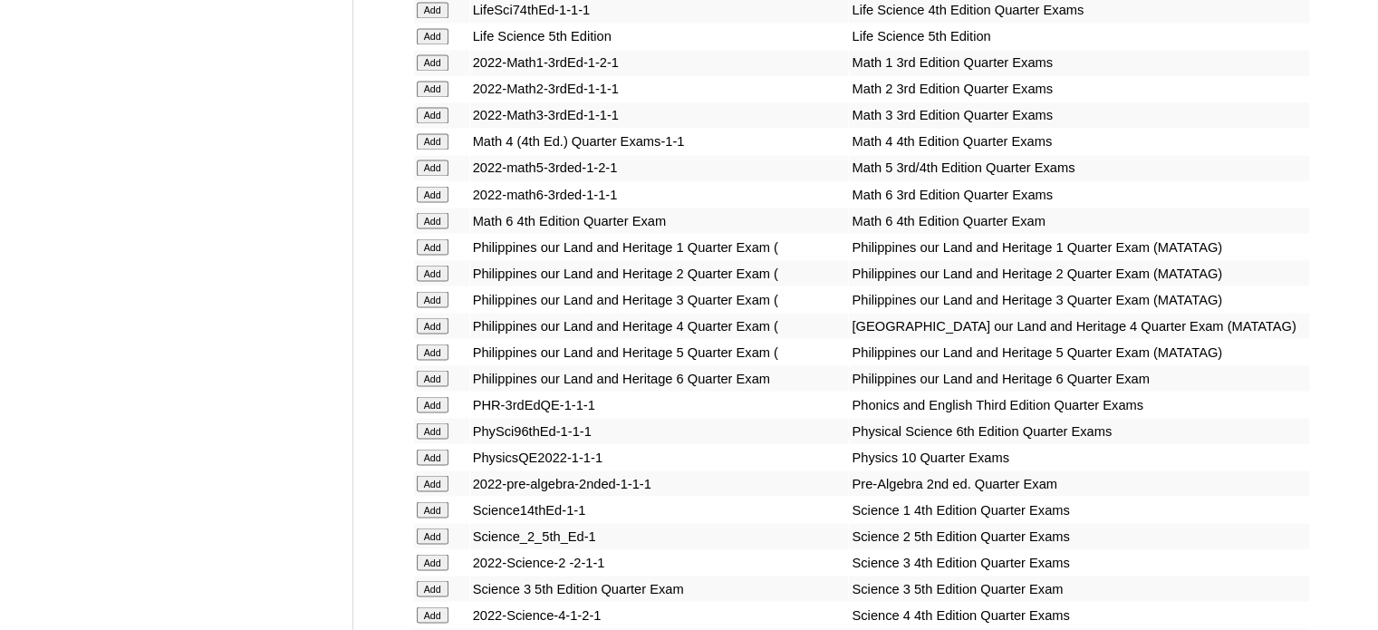
scroll to position [3262, 0]
click at [435, 465] on input "Add" at bounding box center [433, 456] width 32 height 16
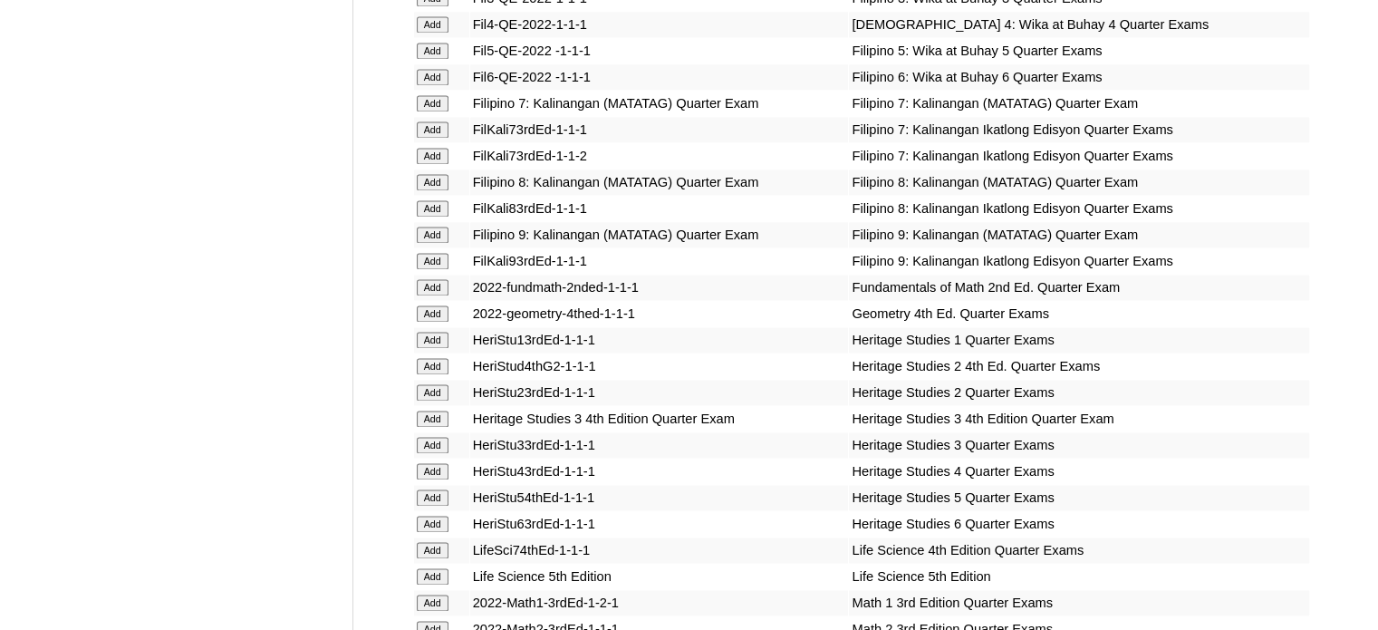
scroll to position [2718, 0]
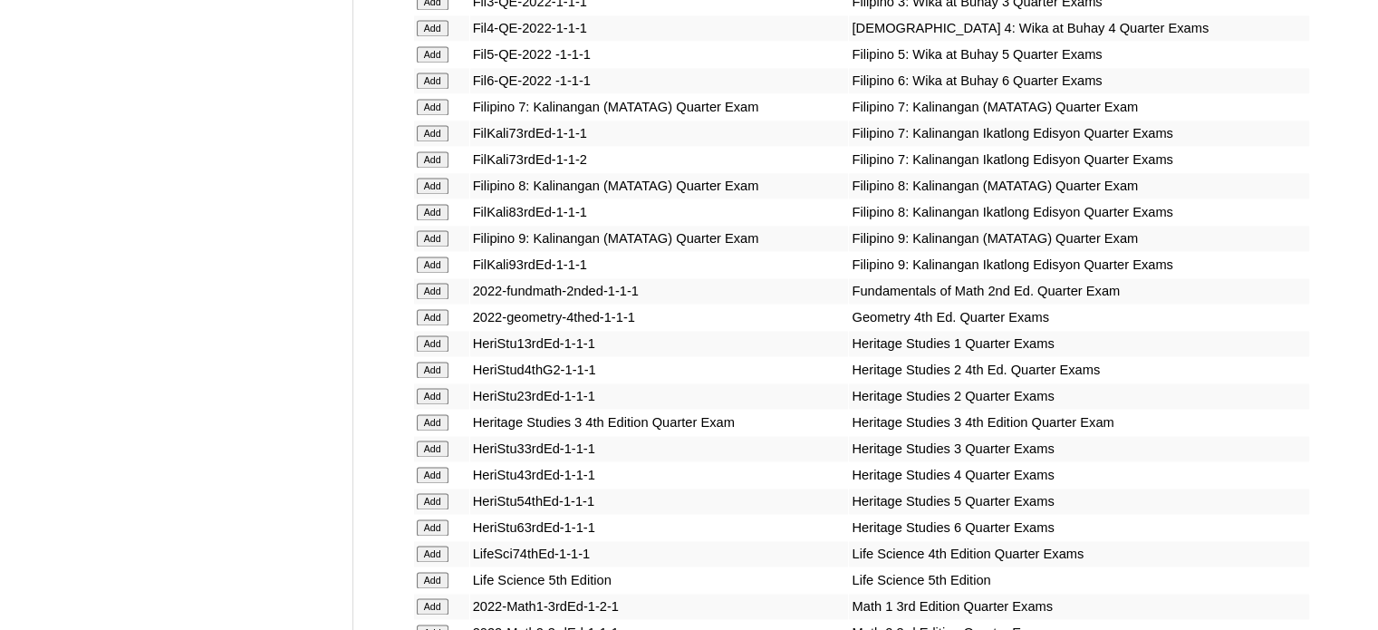
click at [428, 318] on input "Add" at bounding box center [433, 317] width 32 height 16
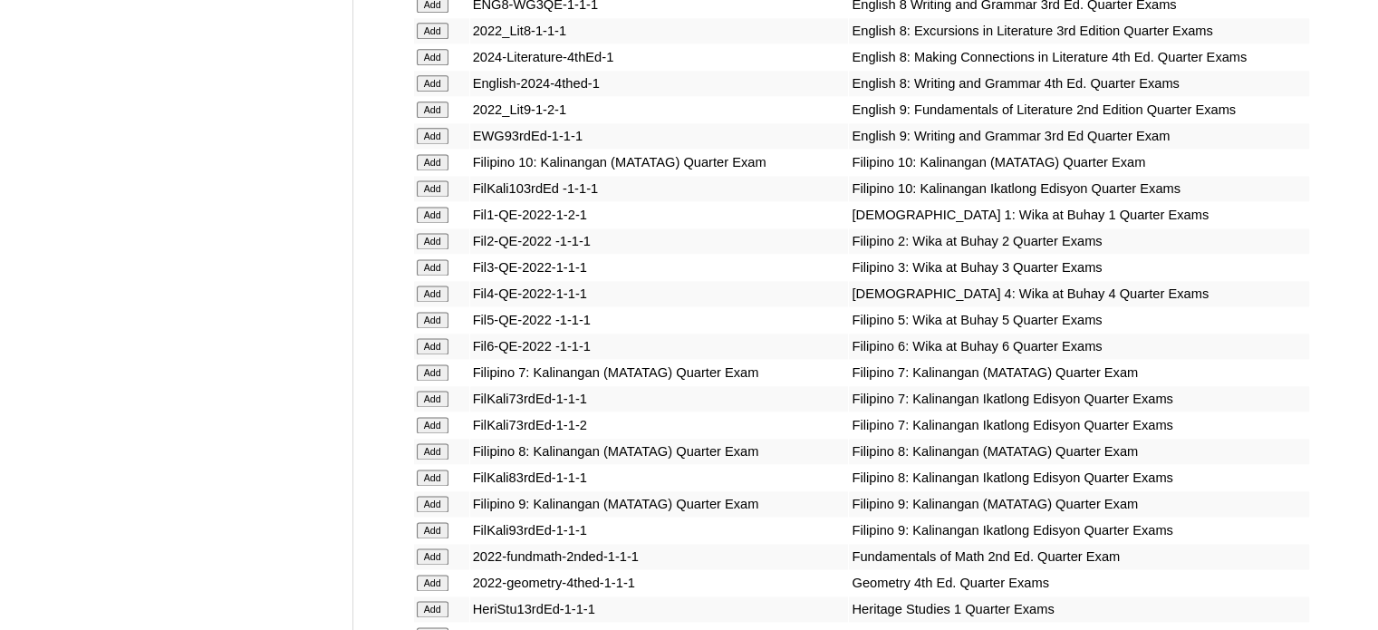
scroll to position [2446, 0]
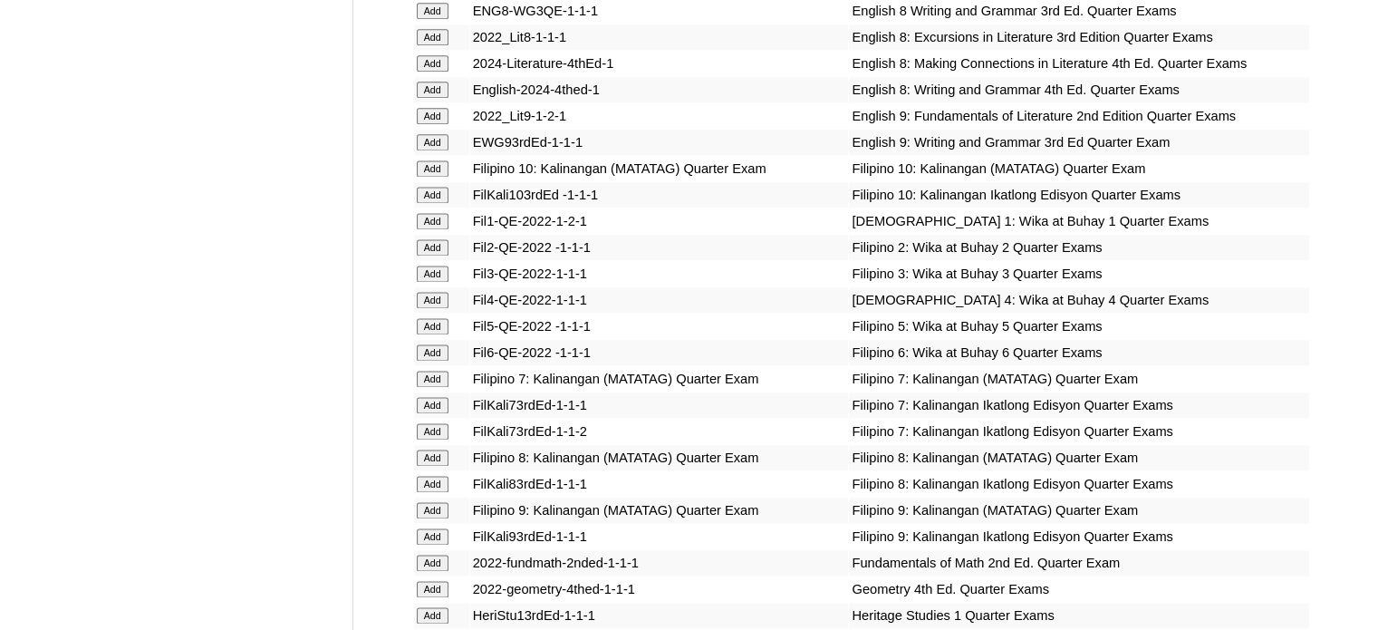
click at [440, 170] on input "Add" at bounding box center [433, 168] width 32 height 16
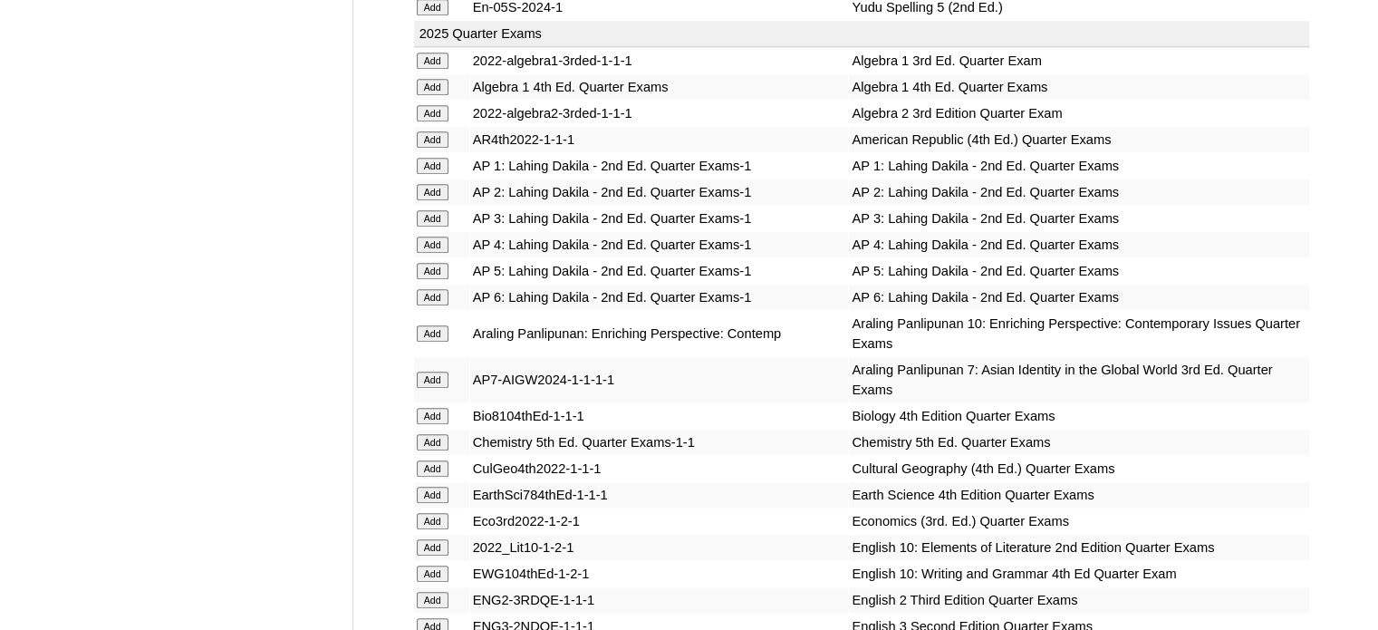
scroll to position [1631, 0]
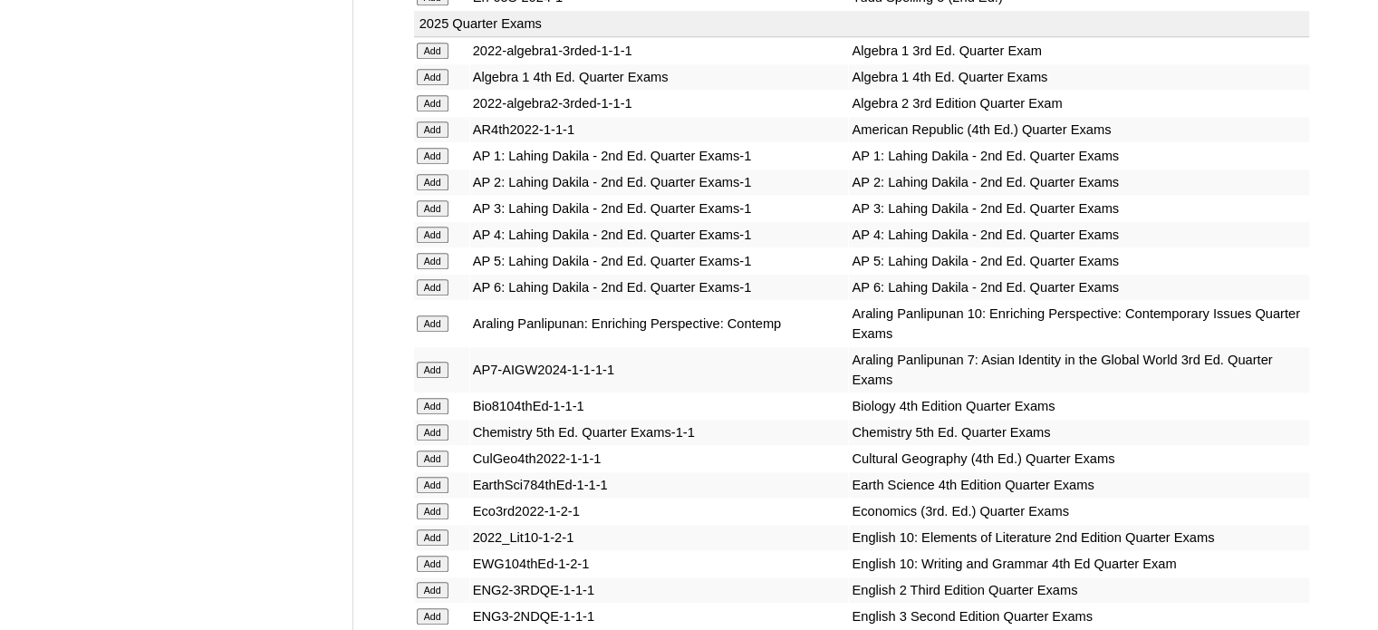
click at [434, 315] on input "Add" at bounding box center [433, 323] width 32 height 16
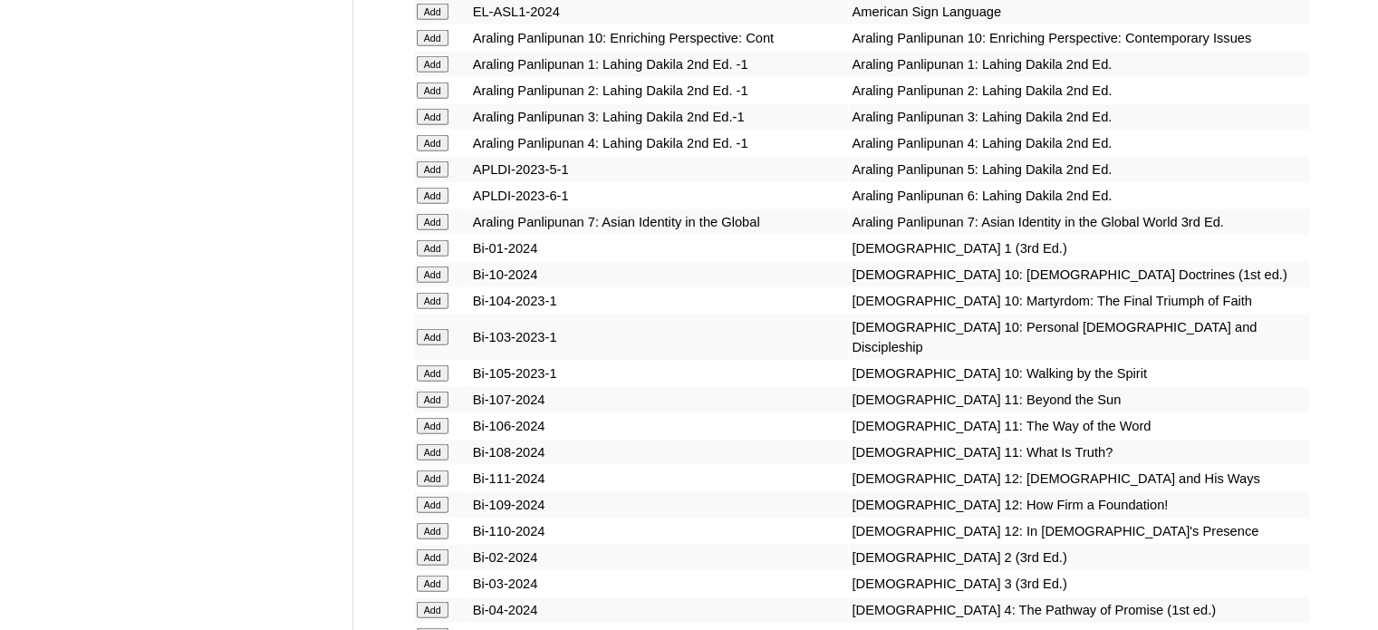
scroll to position [4439, 0]
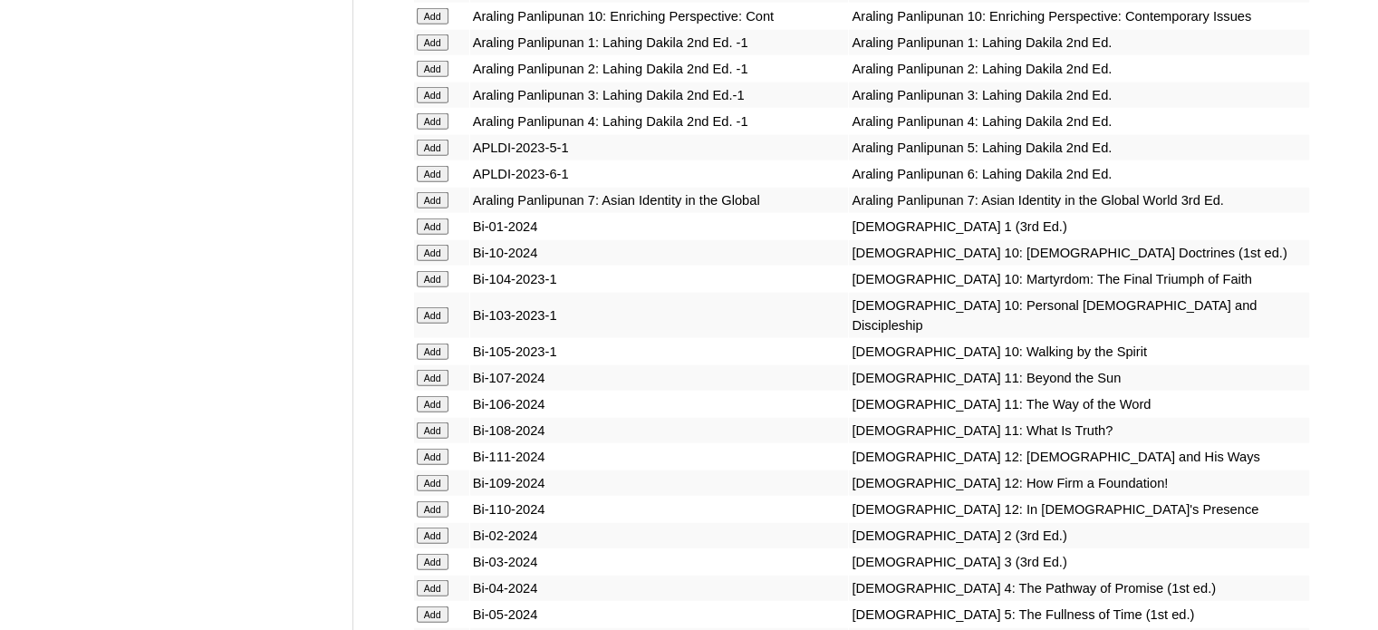
click at [439, 24] on input "Add" at bounding box center [433, 16] width 32 height 16
click at [426, 261] on input "Add" at bounding box center [433, 253] width 32 height 16
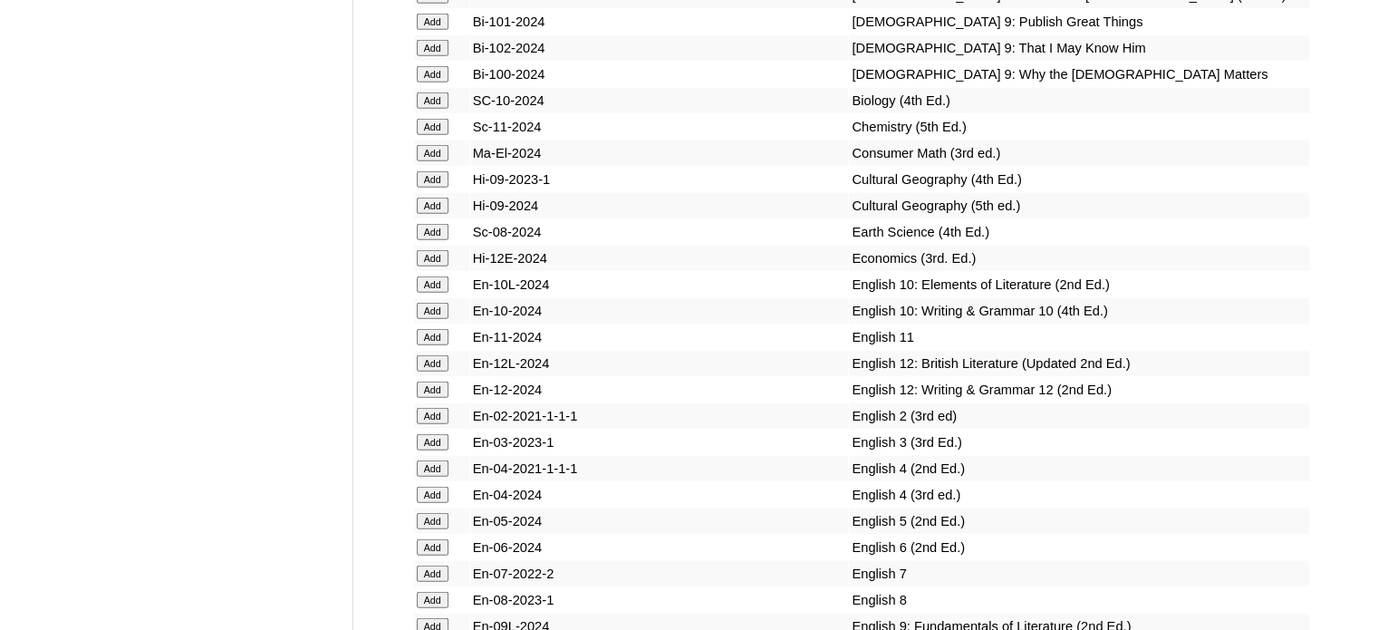
scroll to position [5164, 0]
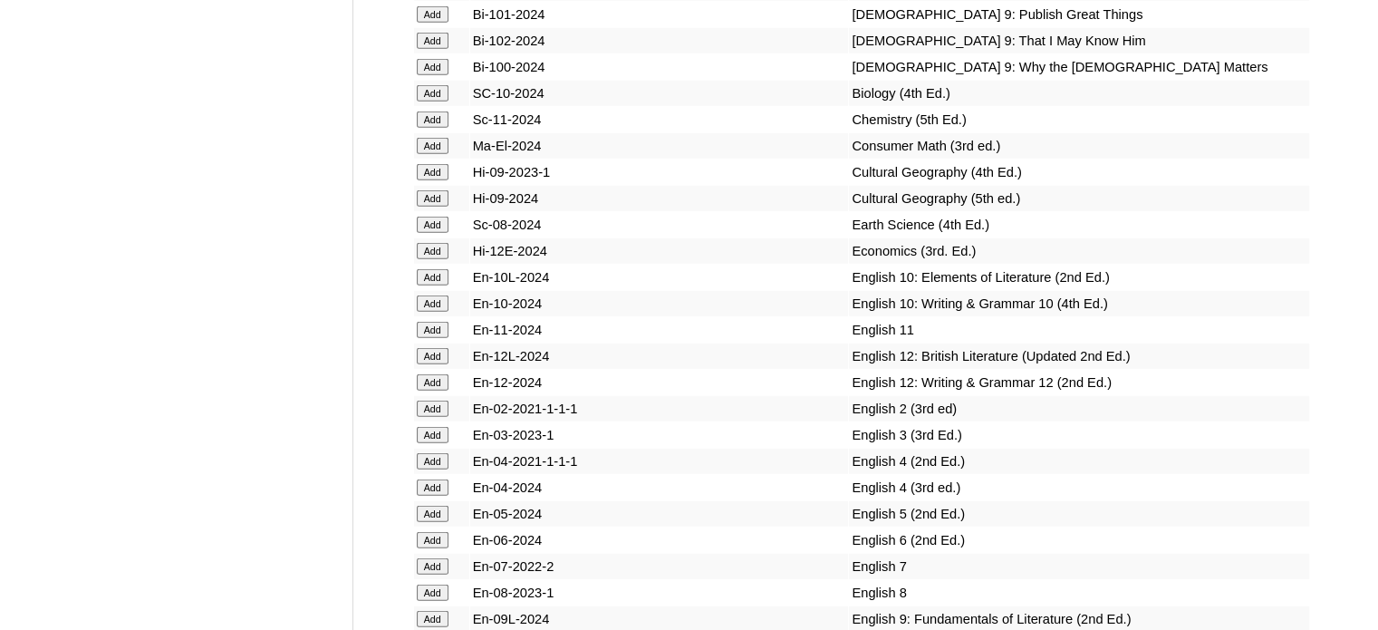
click at [432, 285] on input "Add" at bounding box center [433, 277] width 32 height 16
click at [443, 312] on input "Add" at bounding box center [433, 303] width 32 height 16
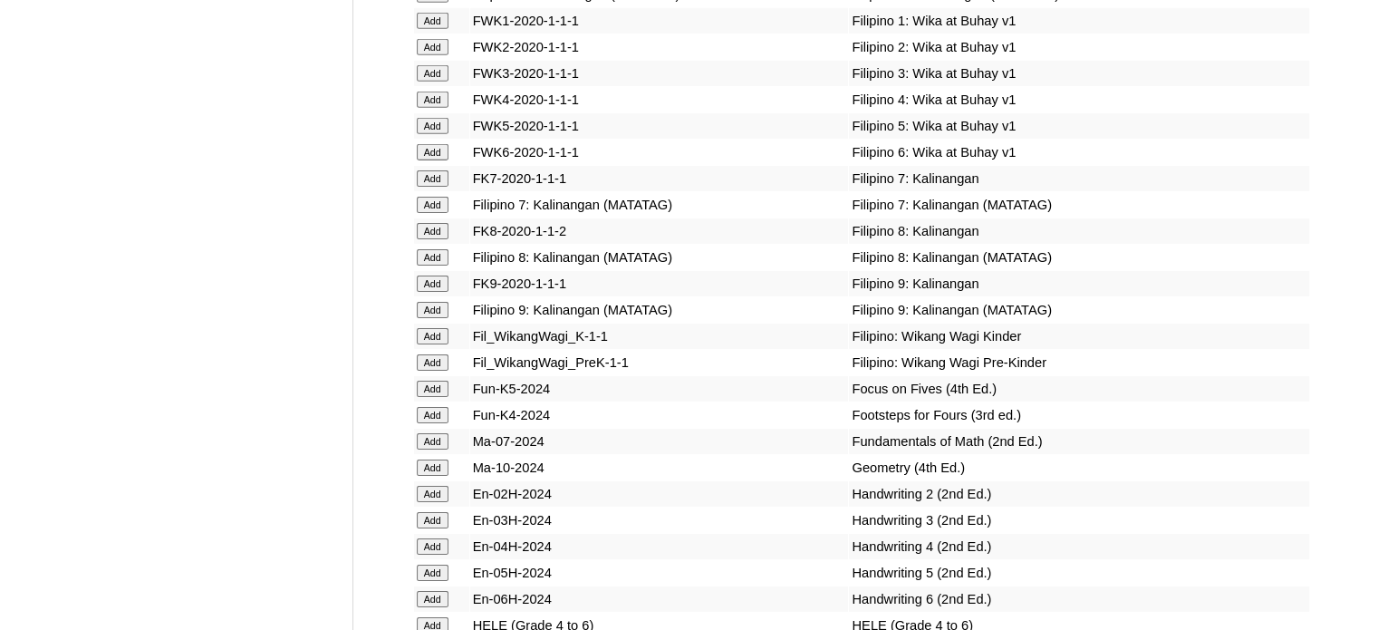
scroll to position [5889, 0]
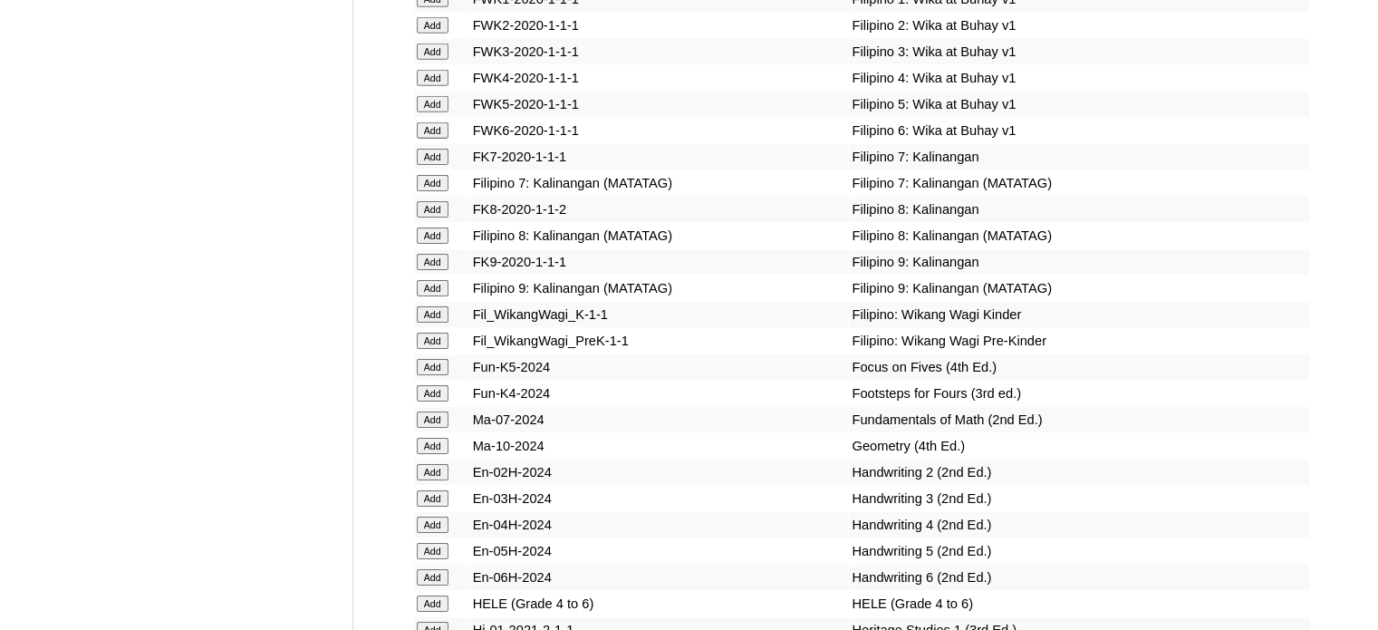
click at [442, 454] on input "Add" at bounding box center [433, 446] width 32 height 16
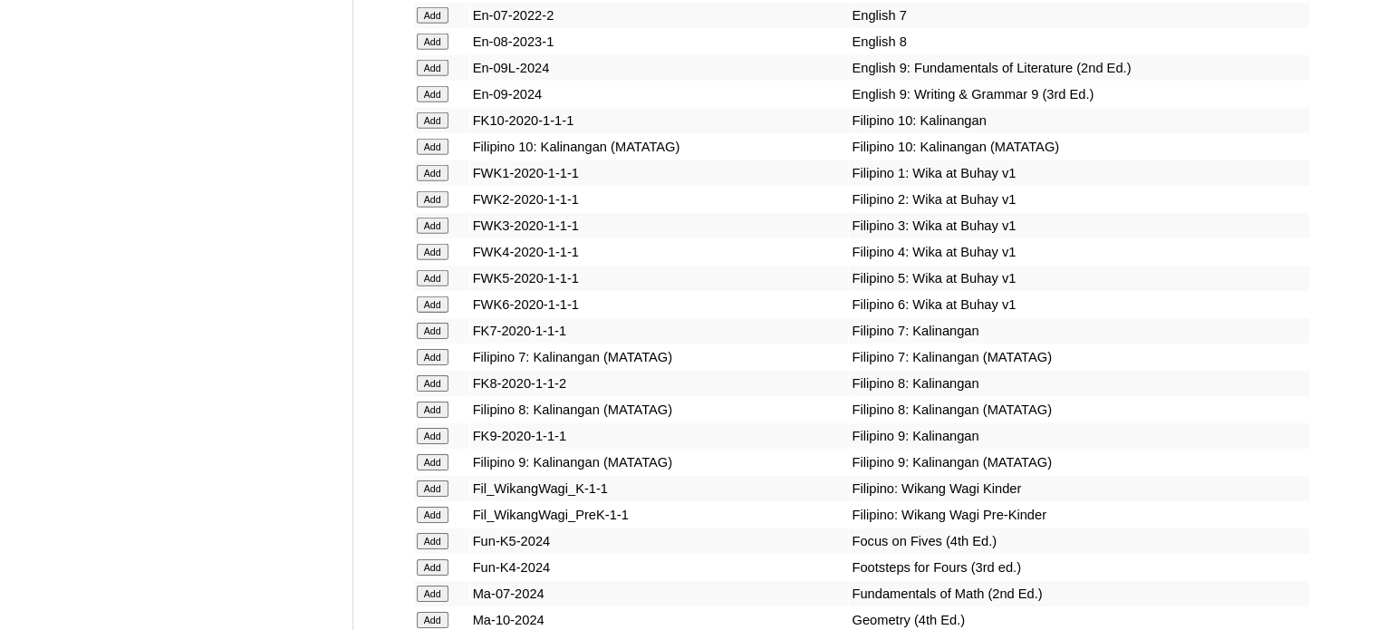
scroll to position [5708, 0]
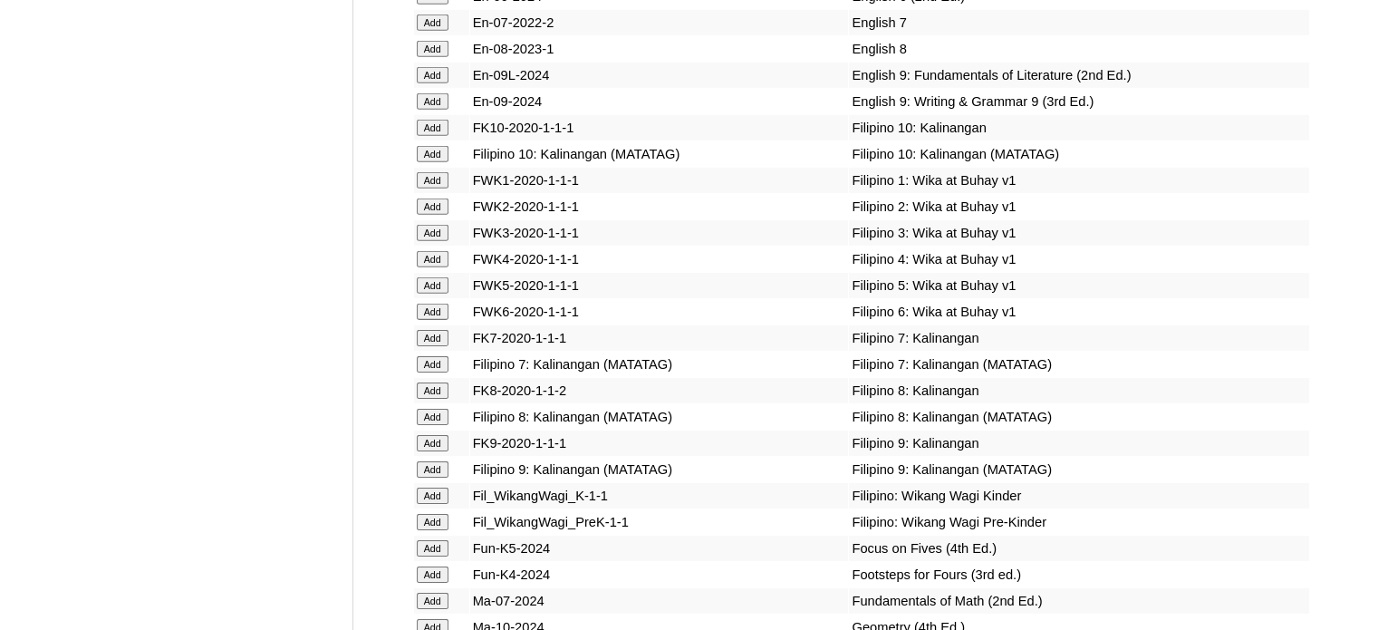
click at [428, 162] on input "Add" at bounding box center [433, 154] width 32 height 16
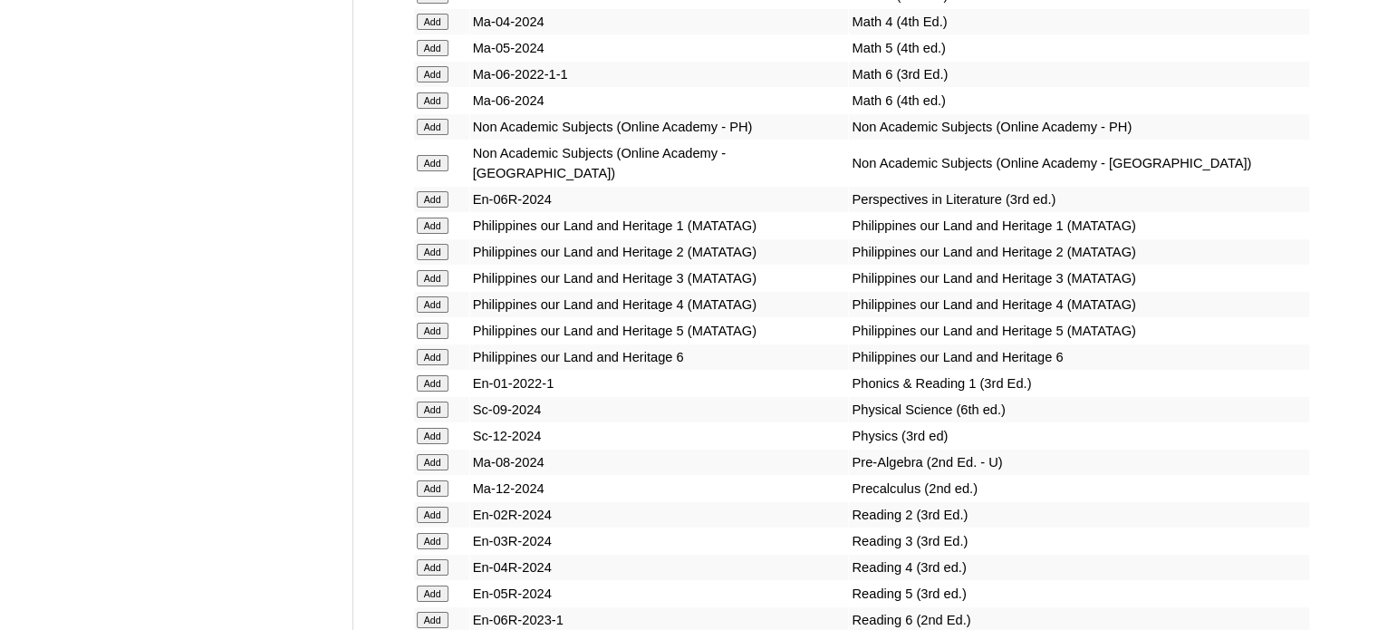
scroll to position [6976, 0]
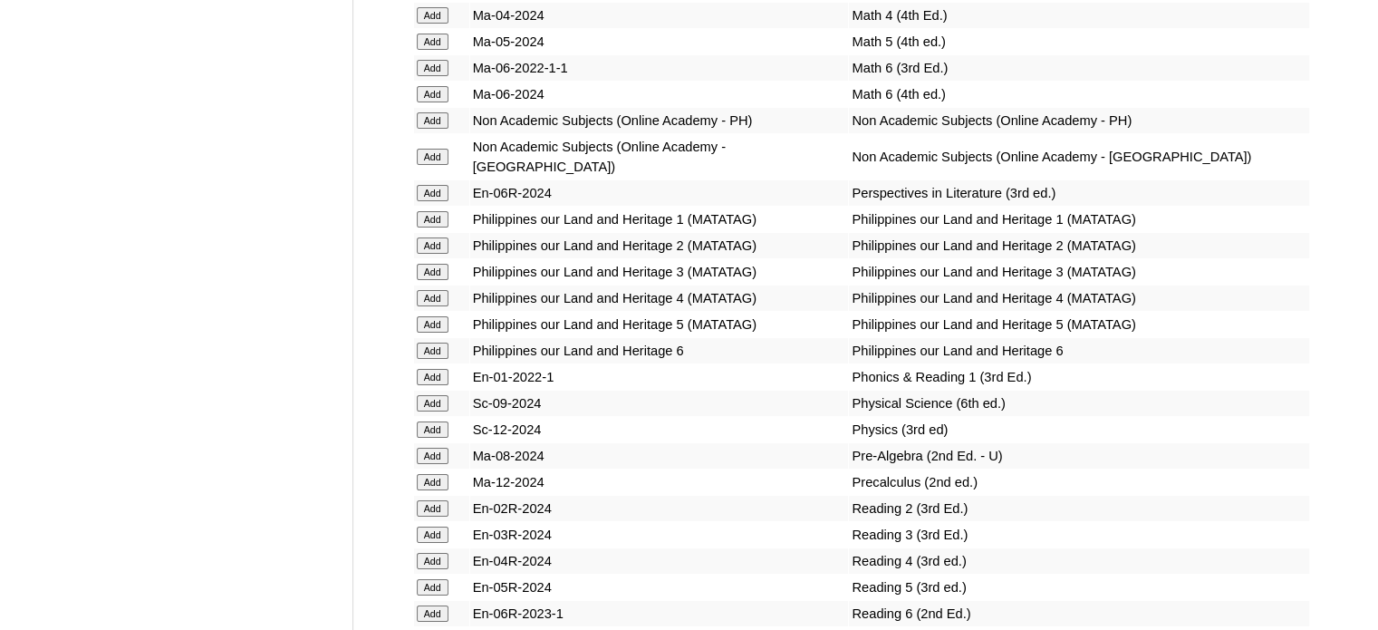
click at [435, 438] on input "Add" at bounding box center [433, 429] width 32 height 16
click at [436, 129] on input "Add" at bounding box center [433, 120] width 32 height 16
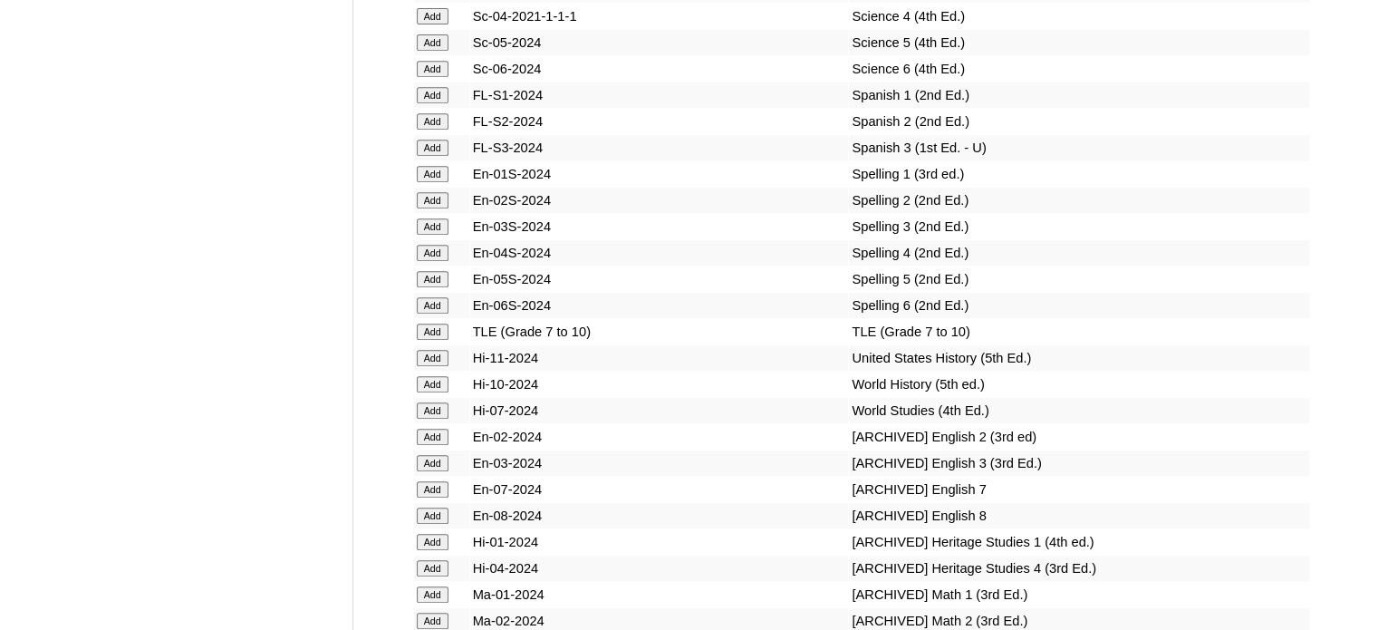
scroll to position [7701, 0]
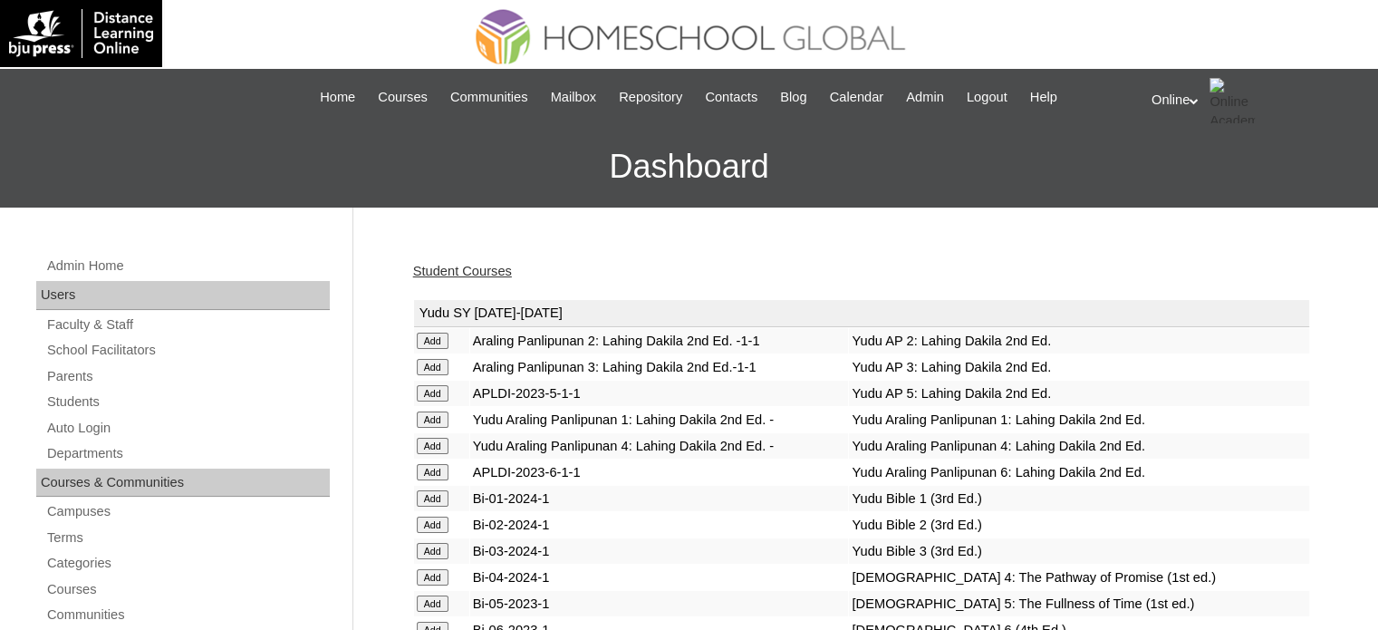
click at [448, 265] on link "Student Courses" at bounding box center [462, 271] width 99 height 14
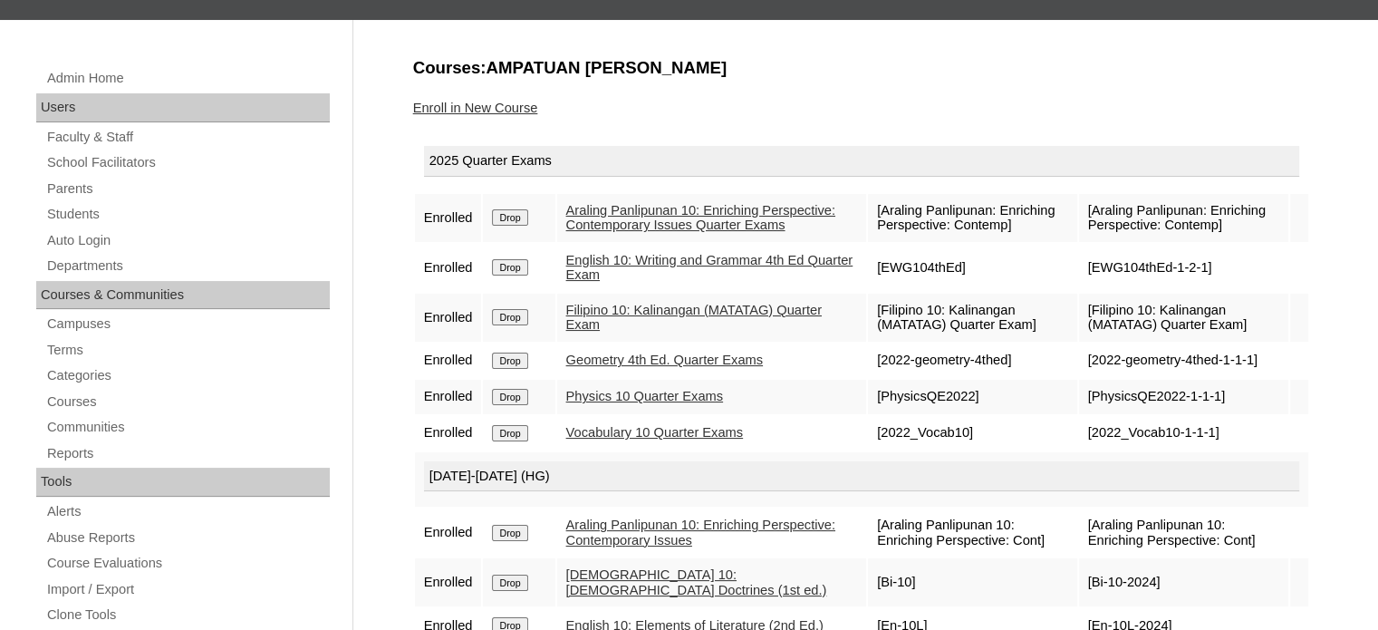
scroll to position [181, 0]
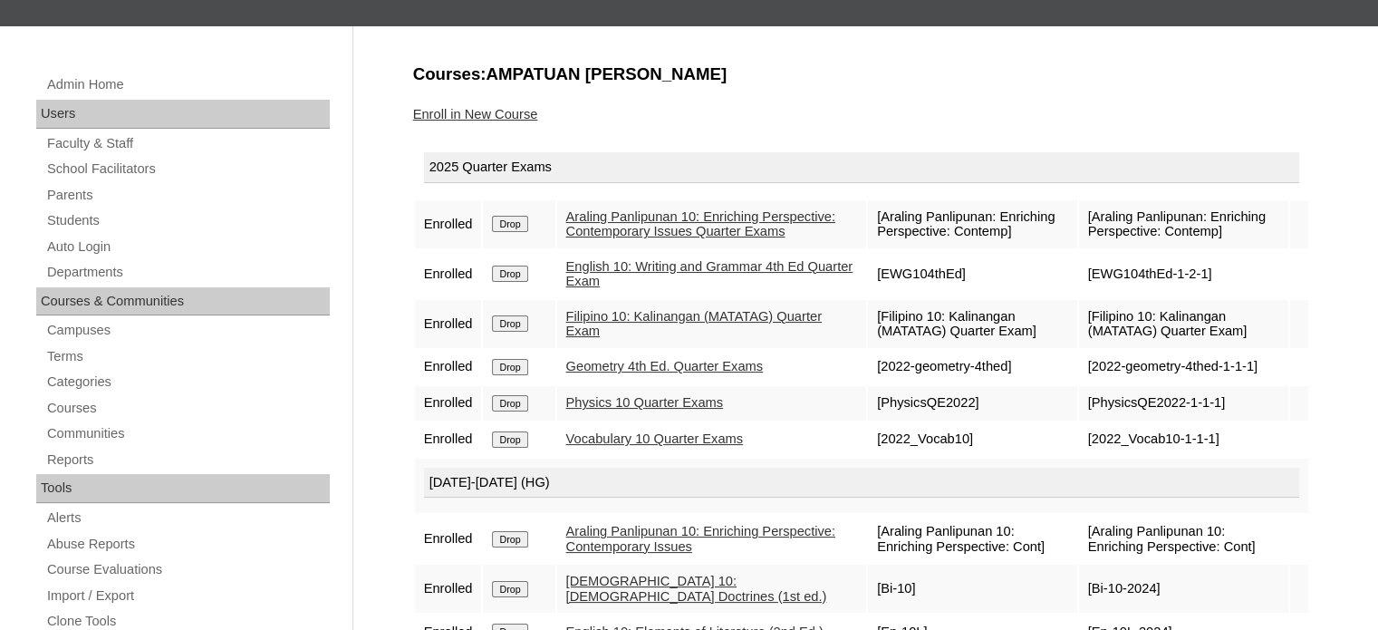
click at [502, 116] on link "Enroll in New Course" at bounding box center [475, 114] width 125 height 14
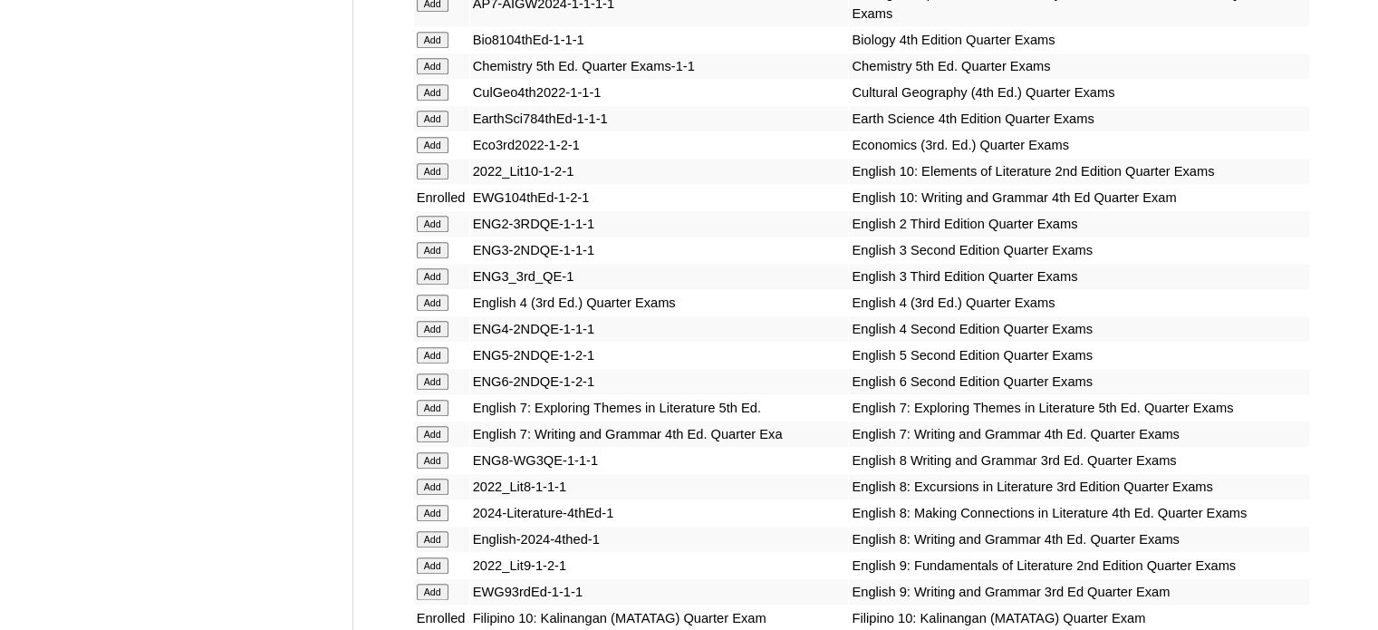
scroll to position [1993, 0]
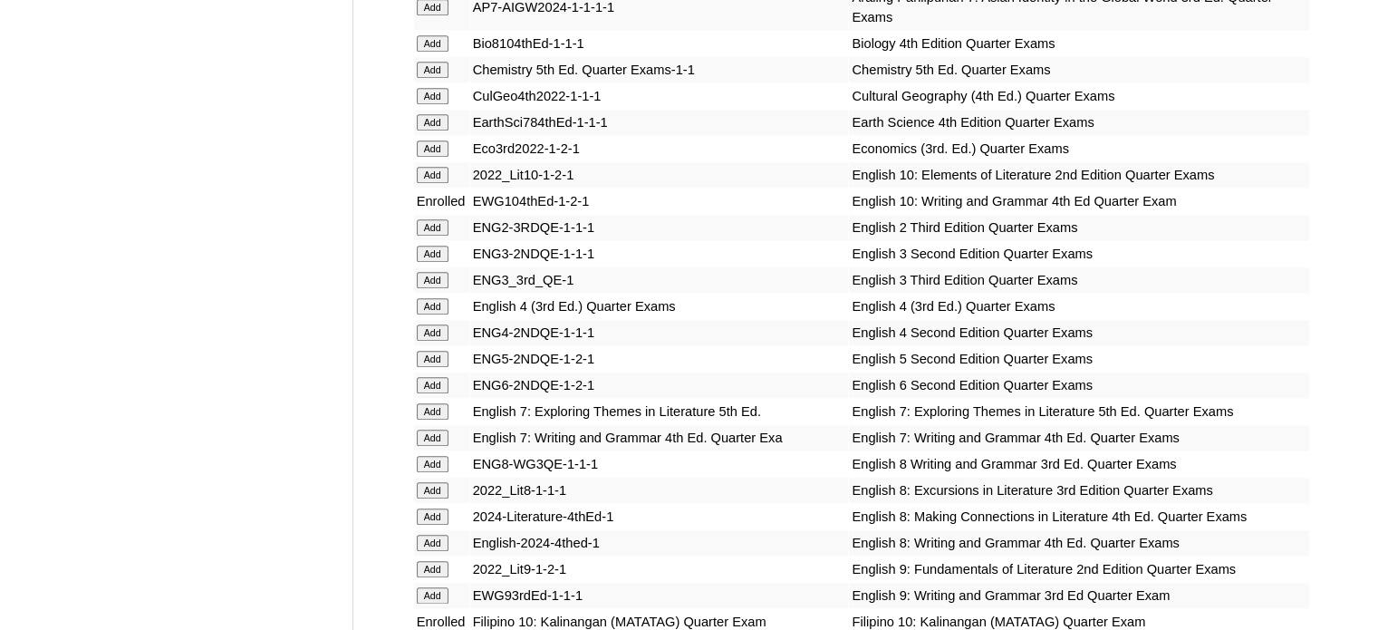
click at [441, 167] on input "Add" at bounding box center [433, 175] width 32 height 16
